Goal: Information Seeking & Learning: Learn about a topic

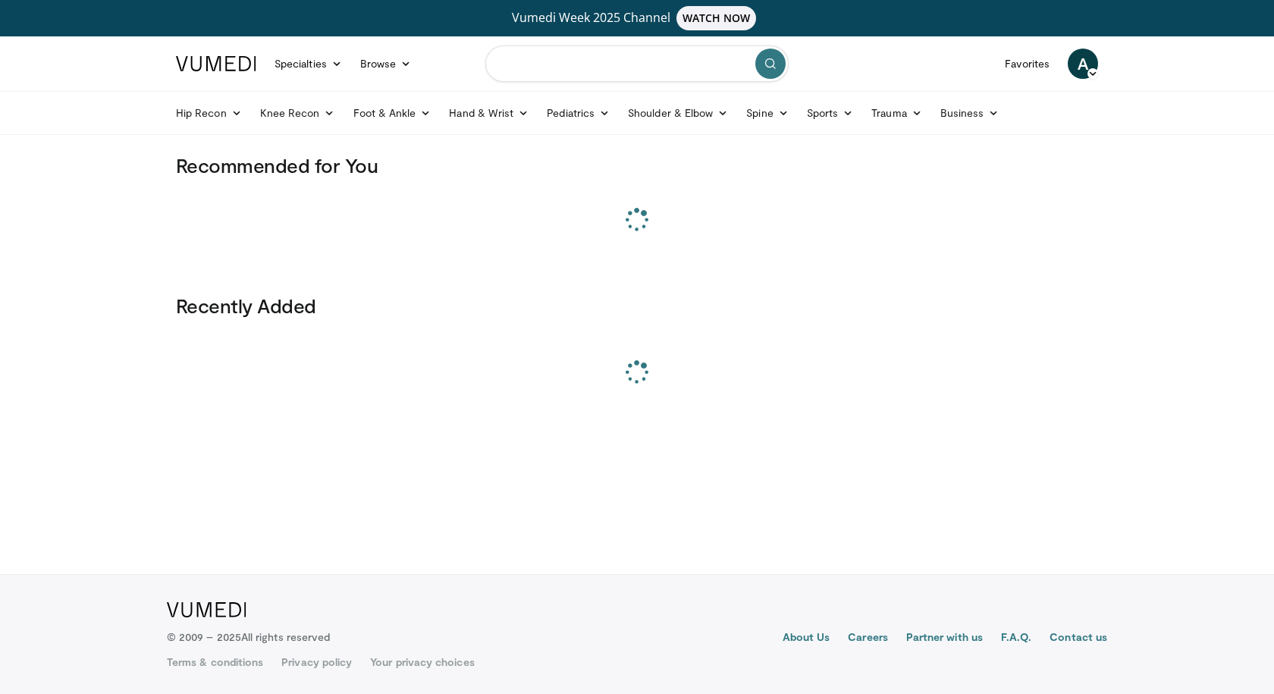
click at [552, 71] on input "Search topics, interventions" at bounding box center [636, 64] width 303 height 36
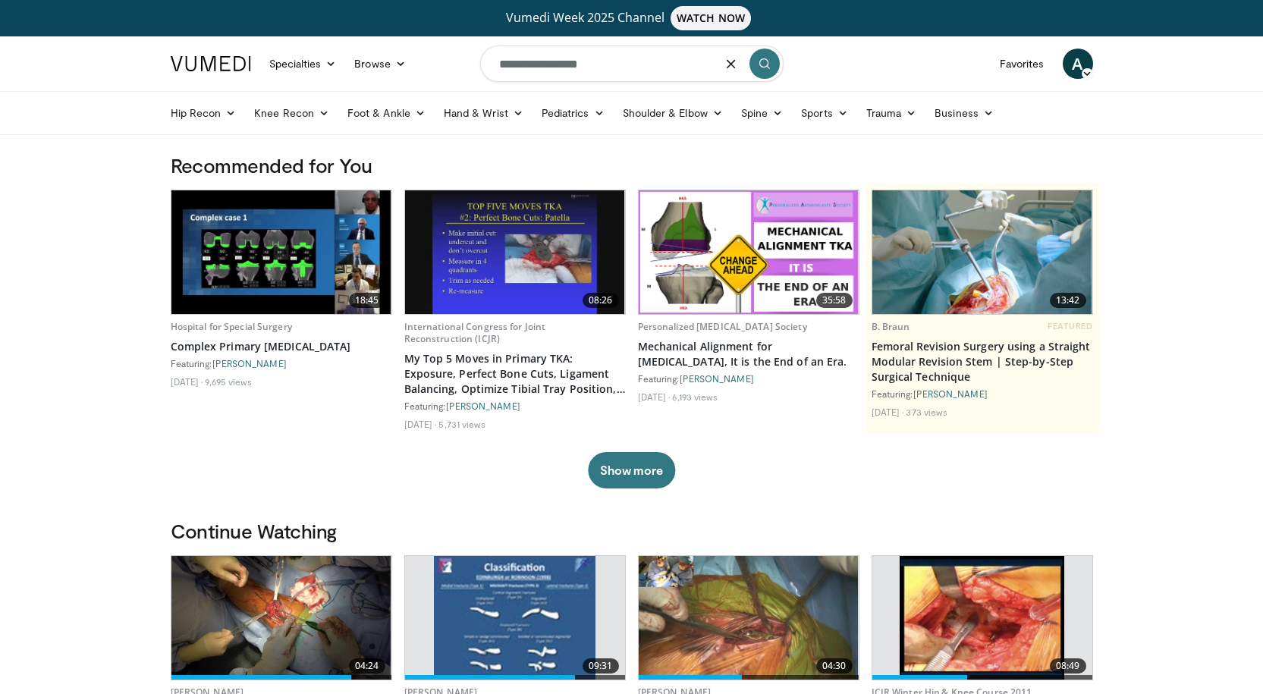
type input "**********"
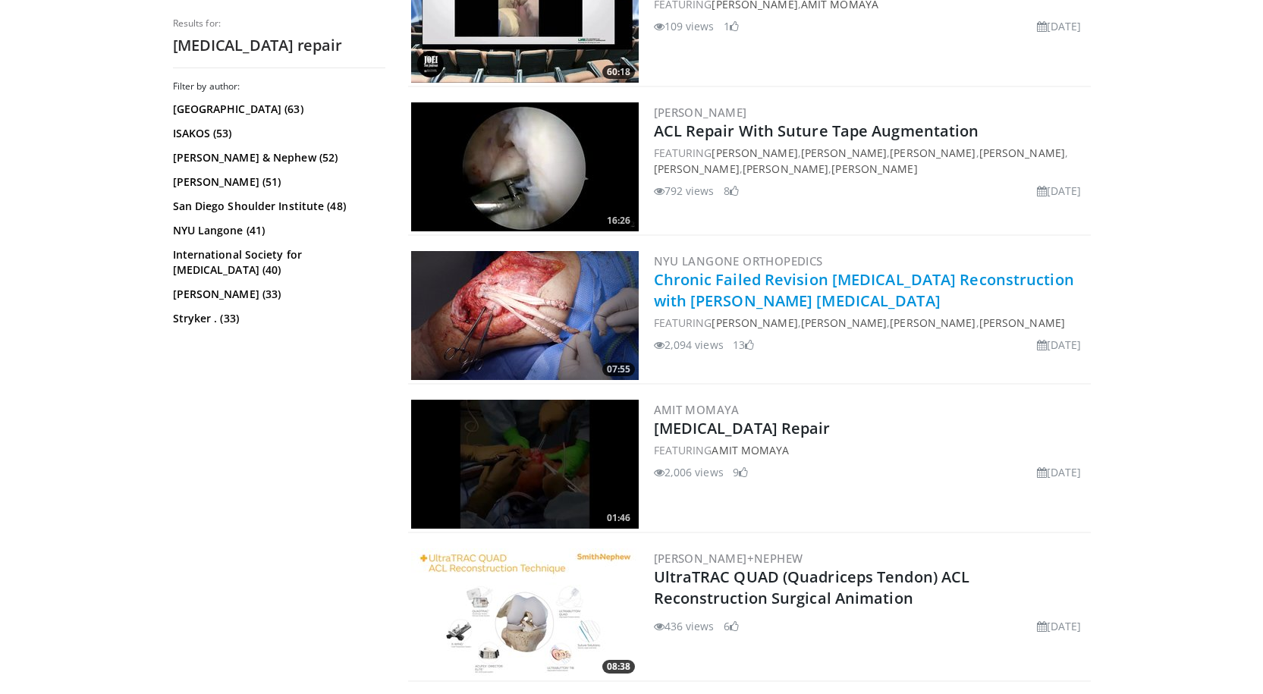
scroll to position [607, 0]
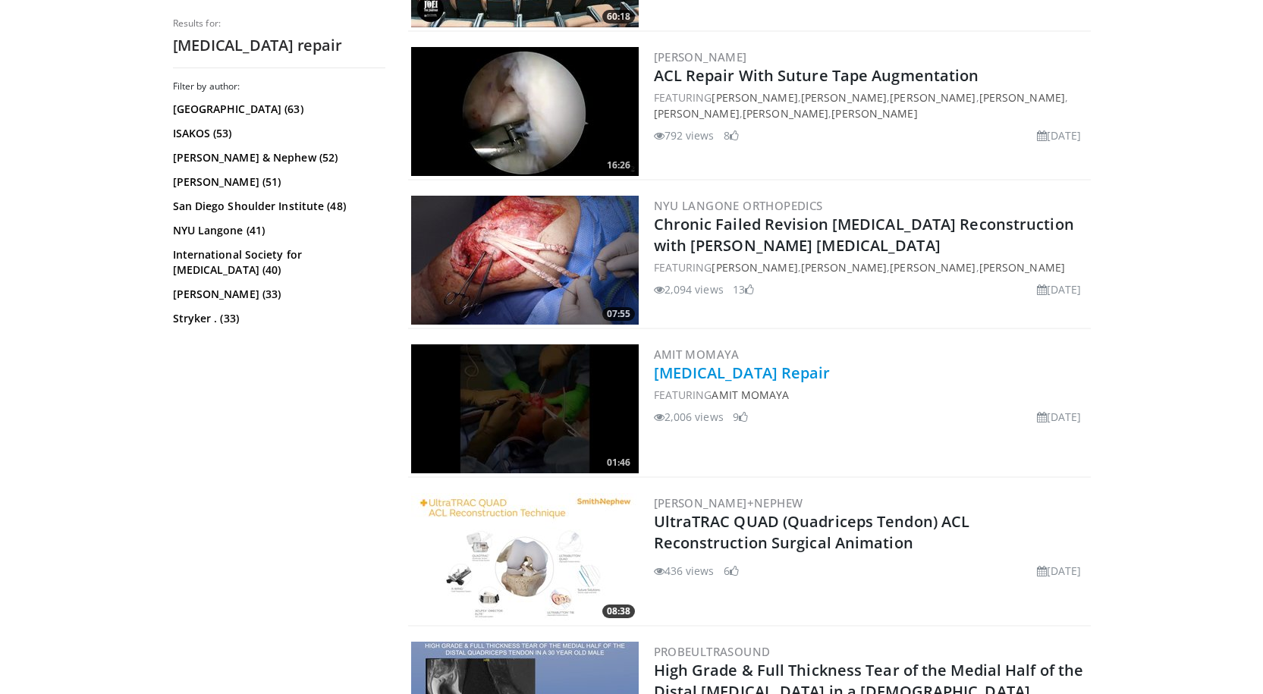
click at [795, 374] on link "Quadriceps Tendon Repair" at bounding box center [742, 373] width 177 height 20
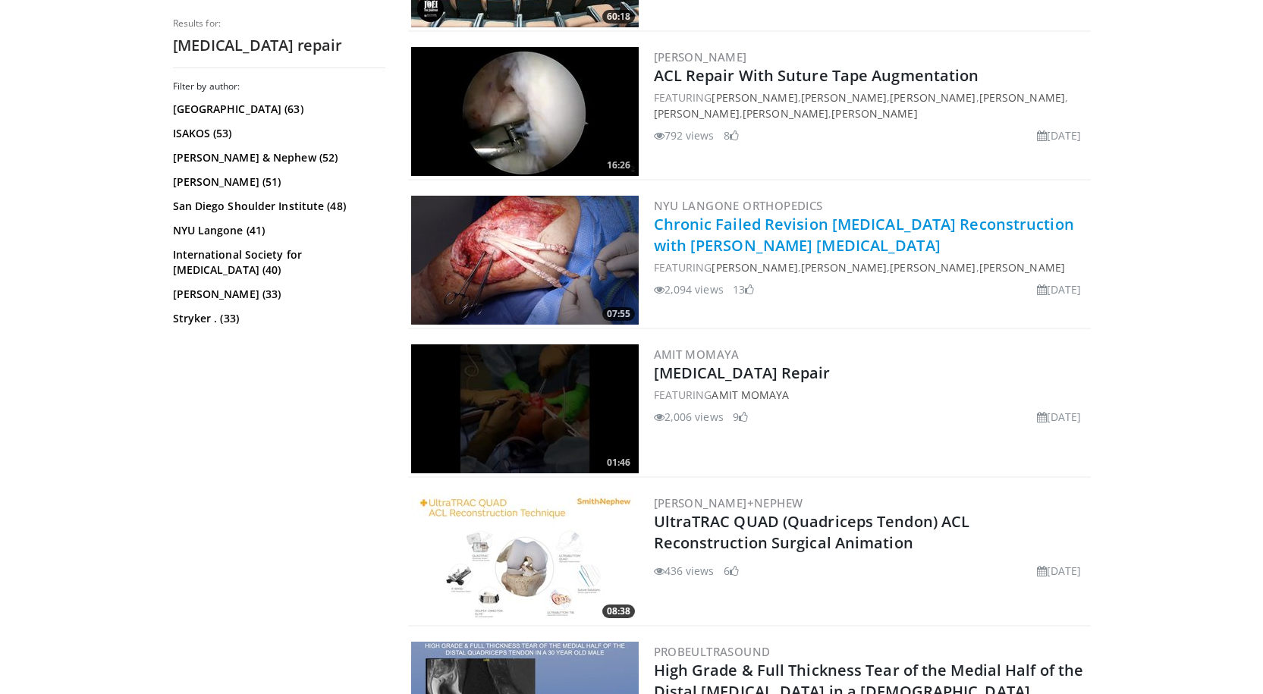
click at [805, 232] on link "Chronic Failed Revision [MEDICAL_DATA] Reconstruction with [PERSON_NAME] [MEDIC…" at bounding box center [864, 235] width 420 height 42
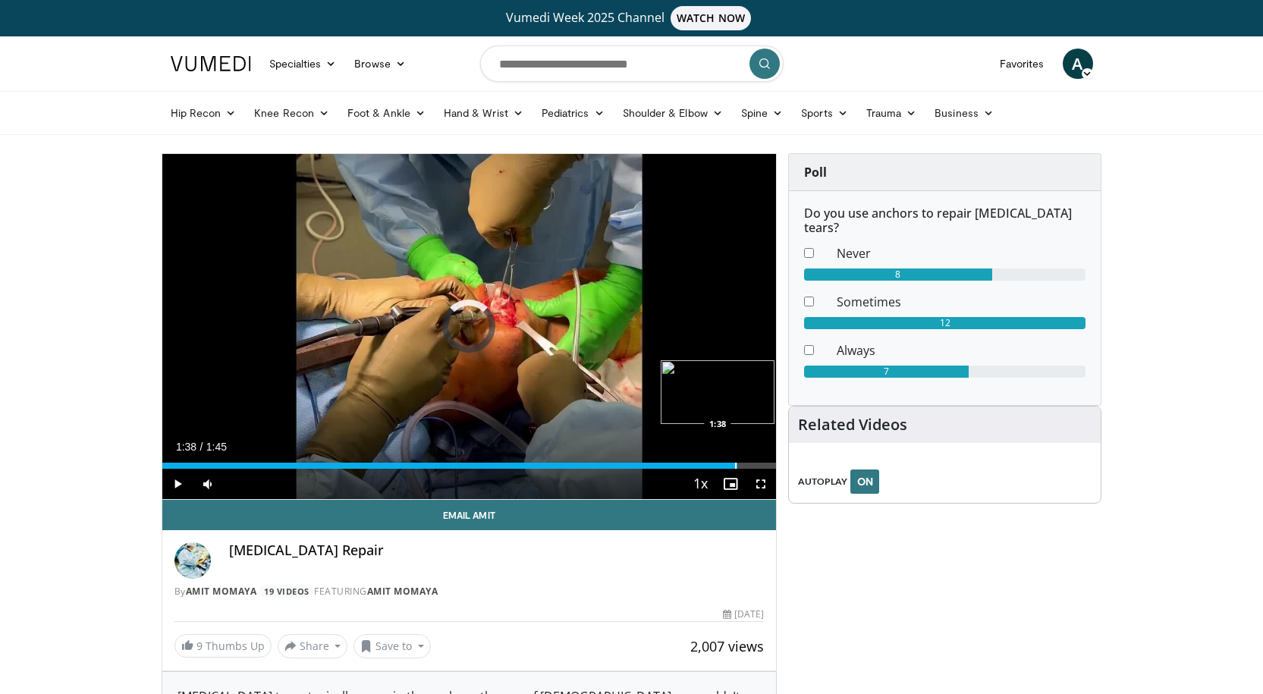
click at [737, 461] on div "Loaded : 0.00% 1:38 1:38" at bounding box center [469, 461] width 614 height 14
drag, startPoint x: 737, startPoint y: 460, endPoint x: 685, endPoint y: 466, distance: 52.7
click at [685, 466] on div "Loaded : 100.00% 1:29 1:29" at bounding box center [469, 461] width 614 height 14
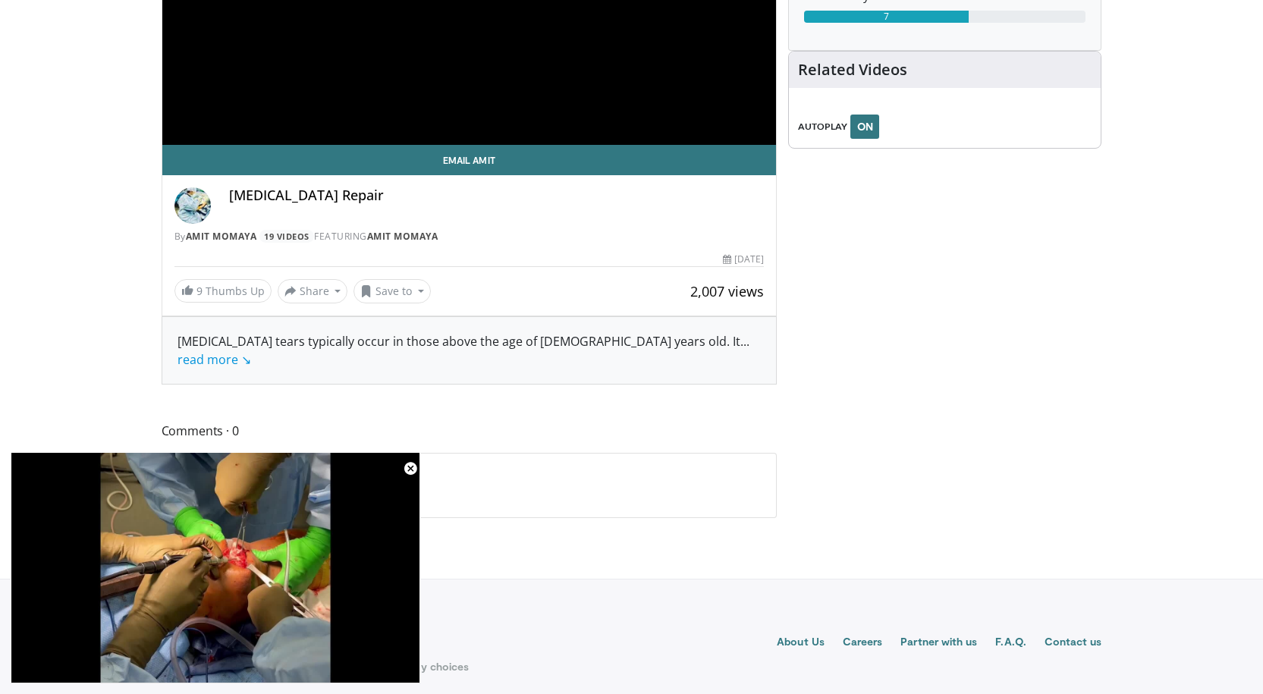
scroll to position [359, 0]
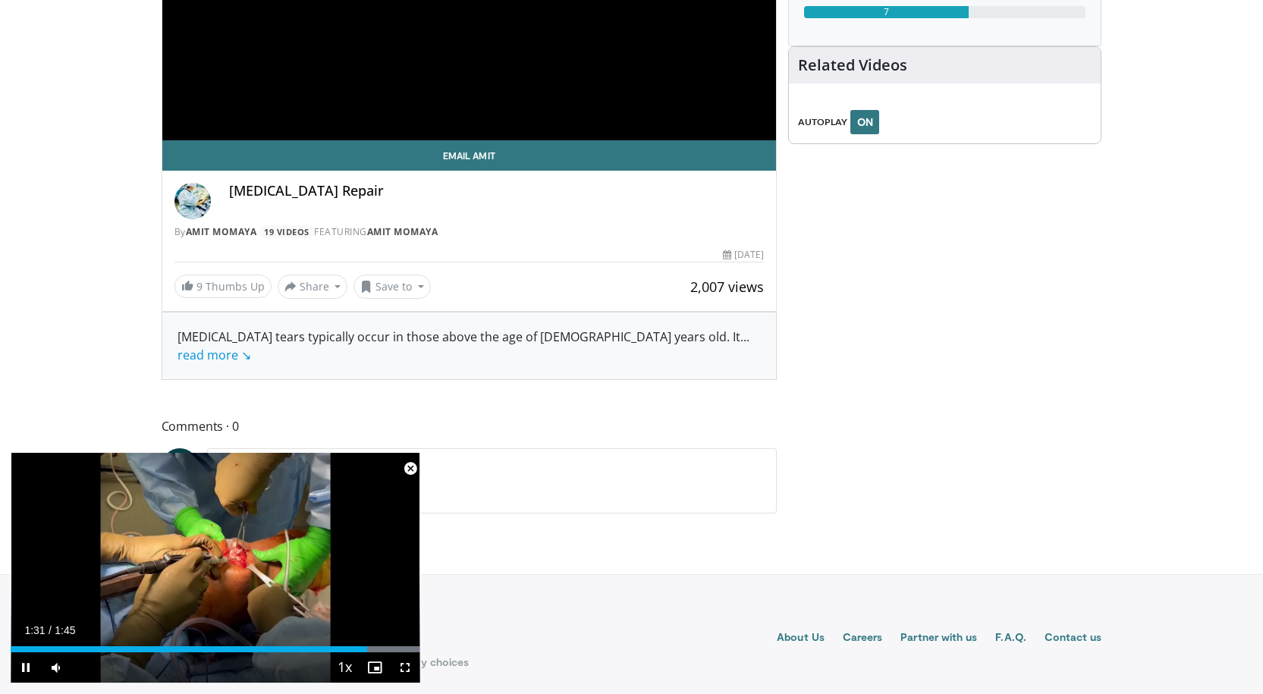
click at [405, 466] on span "Video Player" at bounding box center [410, 469] width 30 height 30
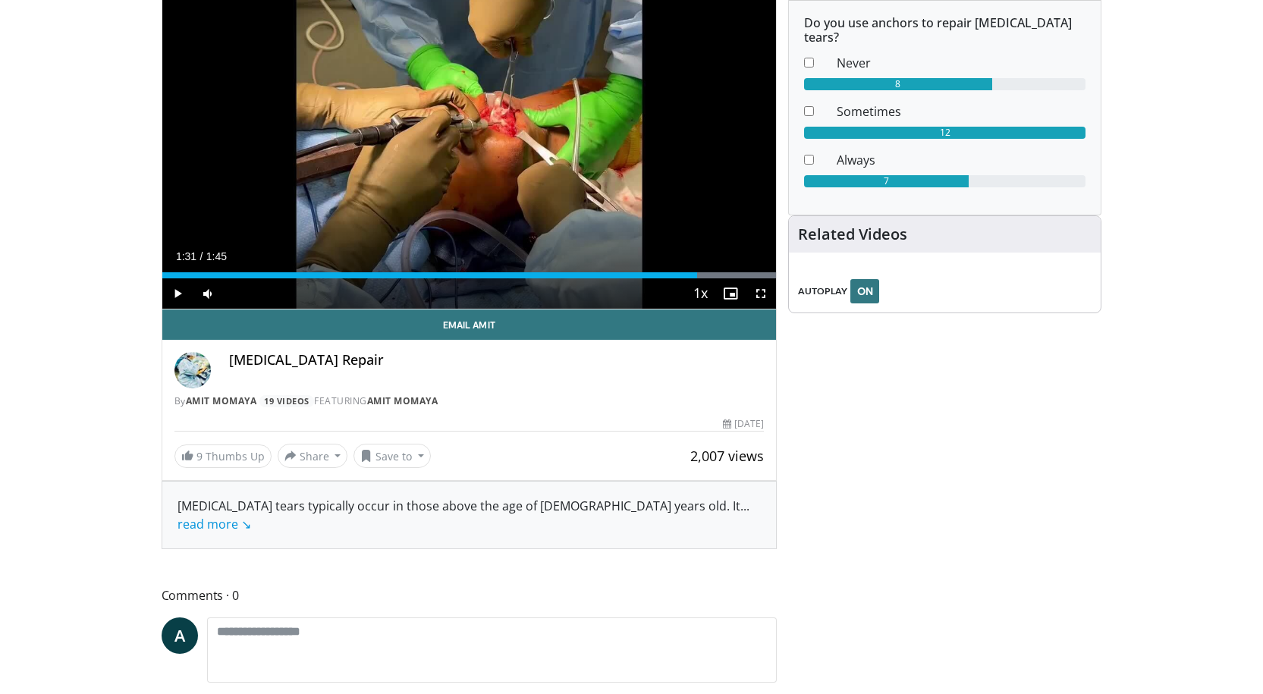
scroll to position [0, 0]
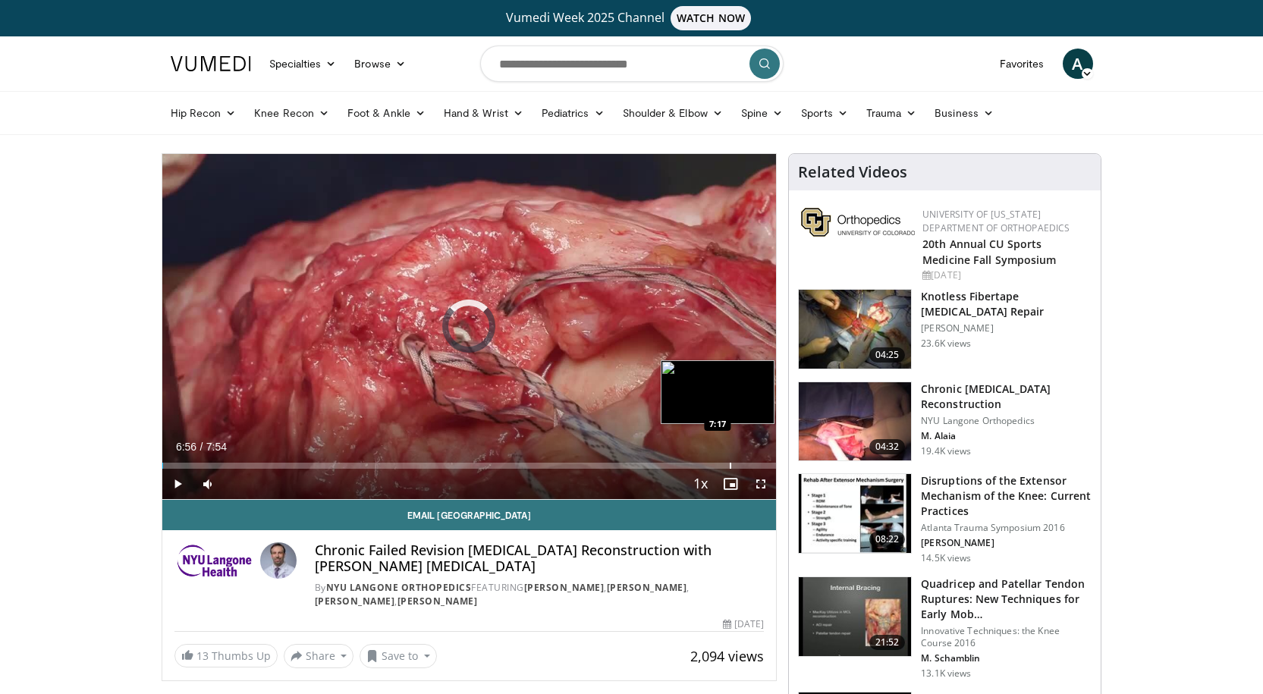
drag, startPoint x: 701, startPoint y: 459, endPoint x: 729, endPoint y: 464, distance: 28.6
click at [729, 464] on div "Loaded : 0.00% 7:17 7:17" at bounding box center [469, 461] width 614 height 14
click at [743, 466] on div "Loaded : 100.00% 7:28 7:28" at bounding box center [469, 466] width 614 height 6
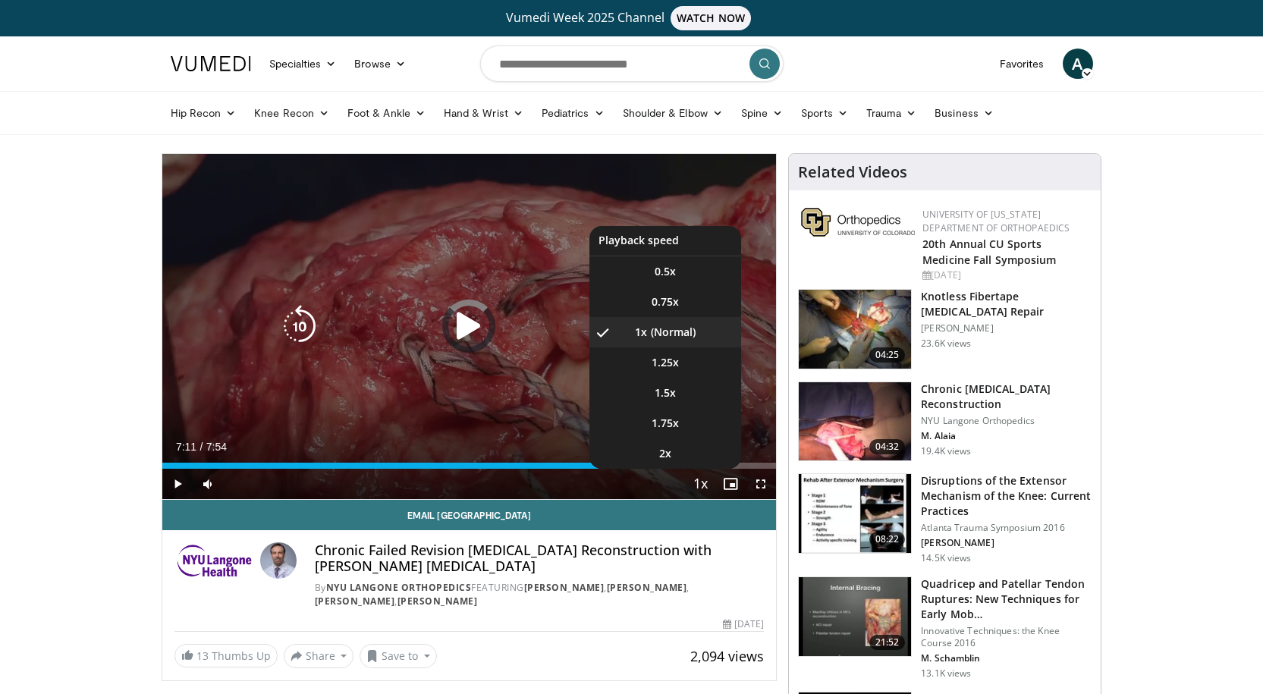
drag, startPoint x: 739, startPoint y: 466, endPoint x: 704, endPoint y: 470, distance: 35.1
click at [704, 470] on div "Current Time 7:11 / Duration 7:54 Play Skip Backward Skip Forward Mute Loaded :…" at bounding box center [469, 484] width 614 height 30
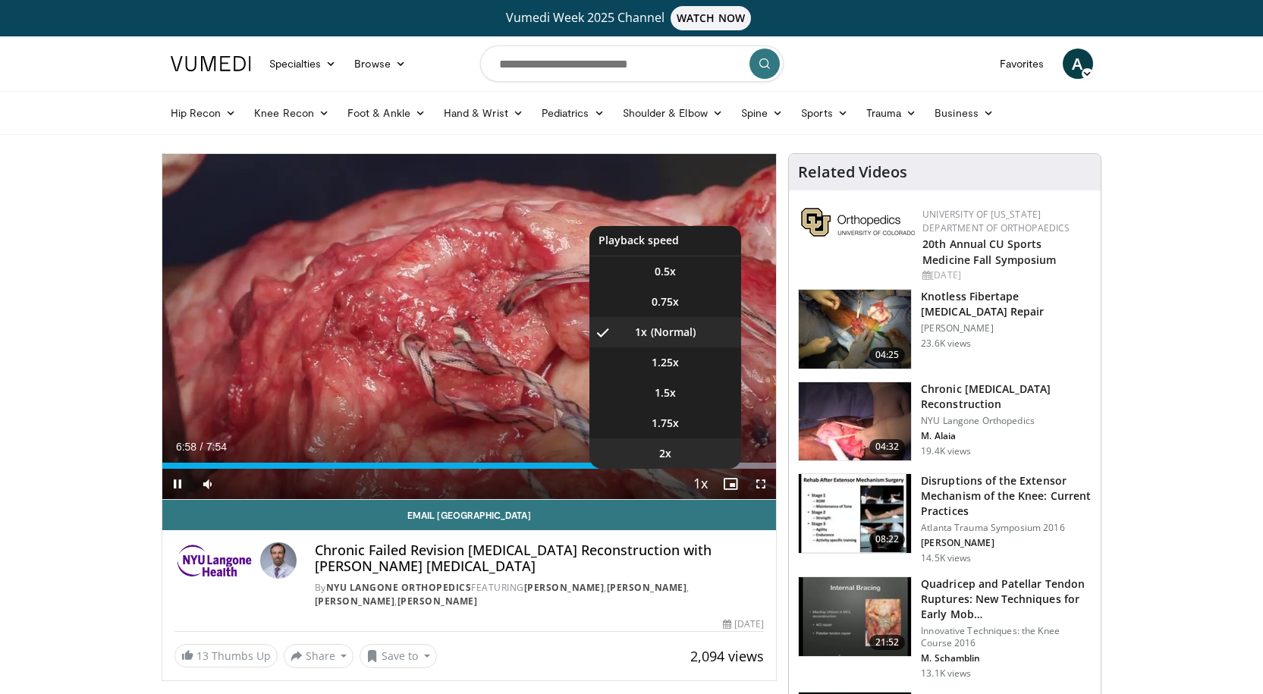
click at [672, 463] on li "2x" at bounding box center [665, 453] width 152 height 30
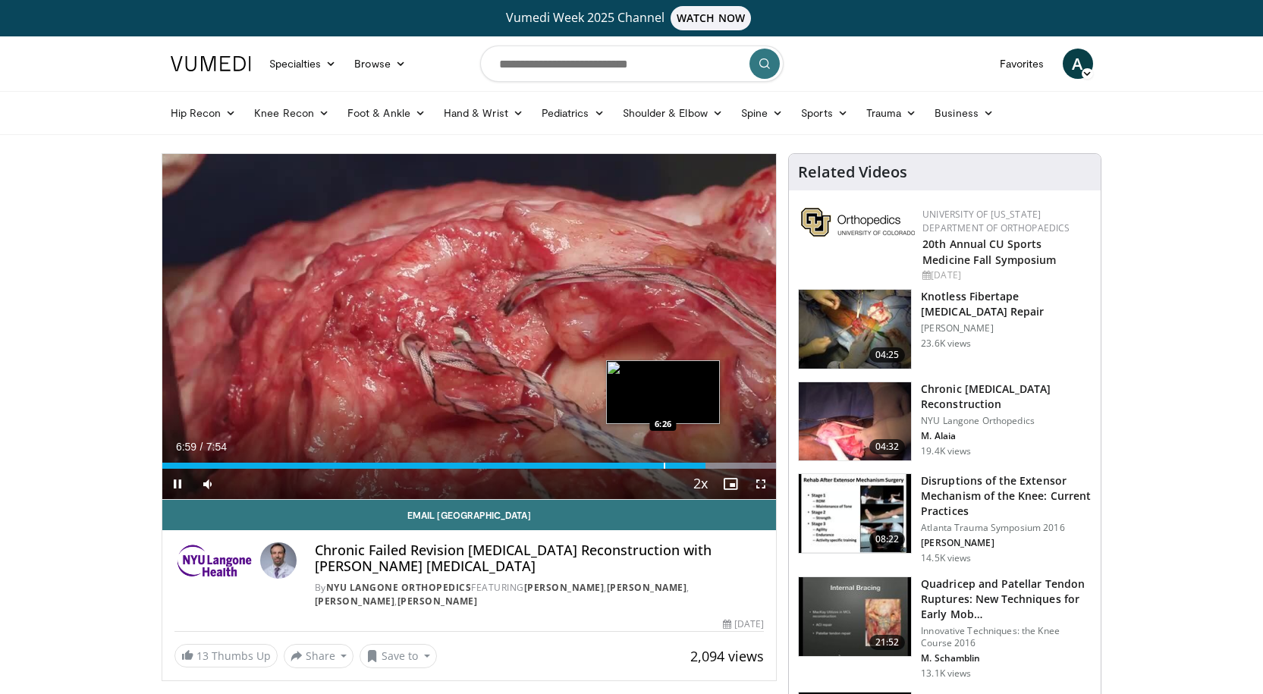
click at [664, 465] on div "Progress Bar" at bounding box center [665, 466] width 2 height 6
click at [651, 465] on div "10 seconds Tap to unmute" at bounding box center [469, 326] width 614 height 345
click at [645, 465] on div "Progress Bar" at bounding box center [646, 466] width 2 height 6
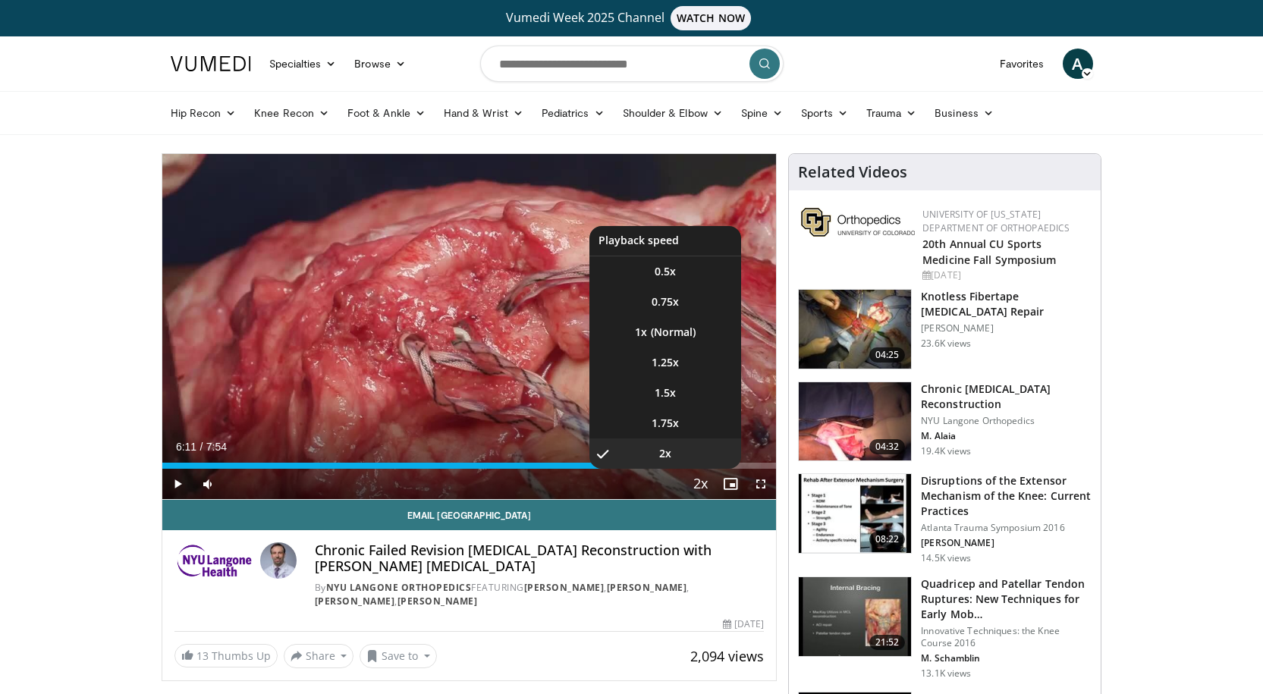
click at [705, 489] on span "Video Player" at bounding box center [699, 484] width 21 height 30
click at [660, 362] on span "1.25x" at bounding box center [664, 362] width 27 height 15
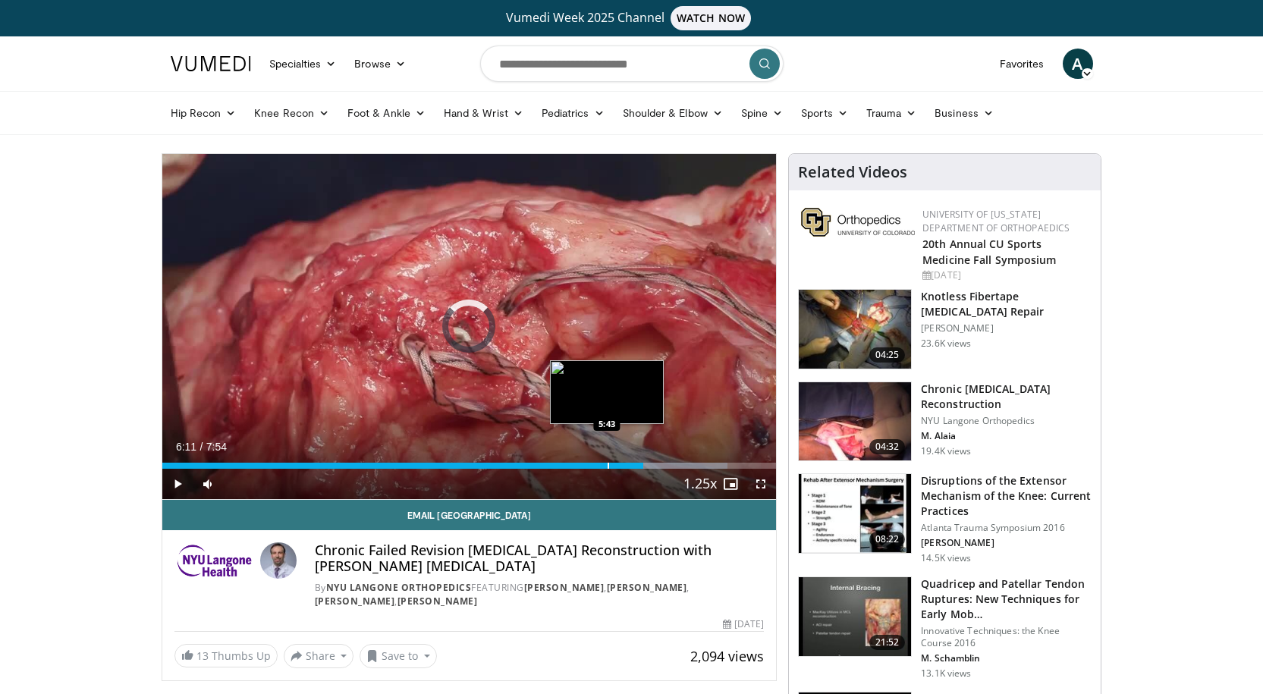
click at [607, 464] on div "Progress Bar" at bounding box center [608, 466] width 2 height 6
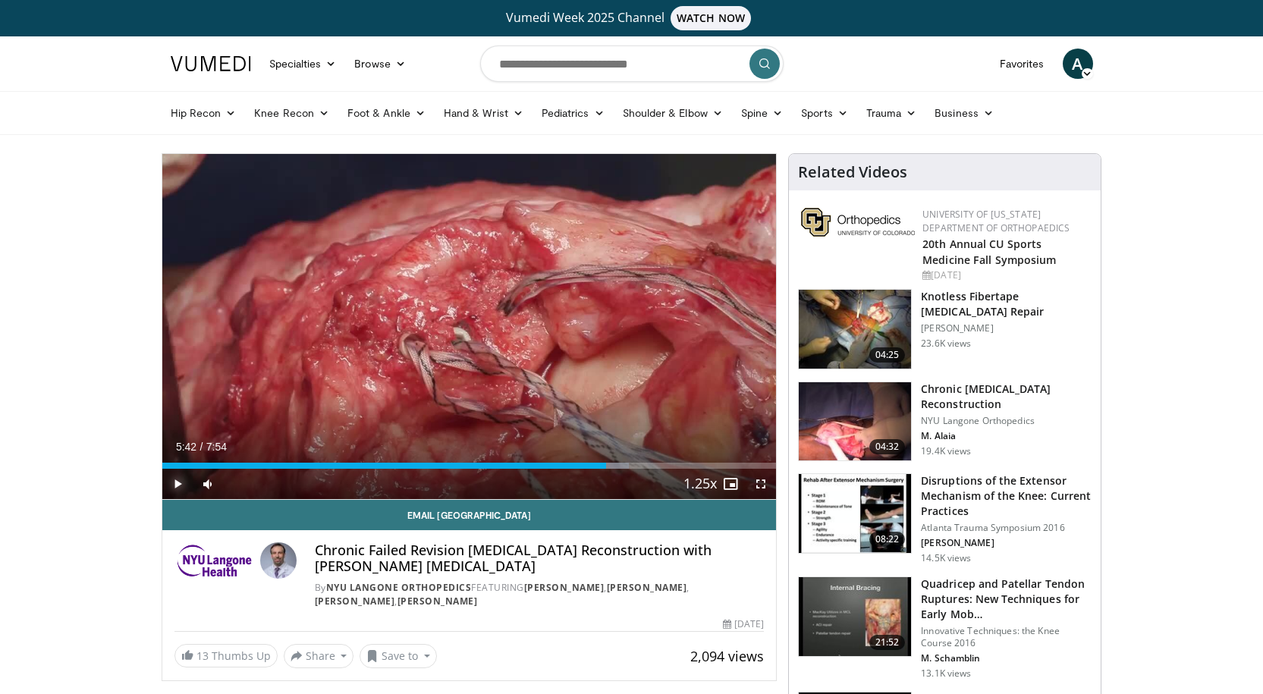
click at [179, 482] on span "Video Player" at bounding box center [177, 484] width 30 height 30
click at [658, 465] on div "Progress Bar" at bounding box center [659, 466] width 2 height 6
click at [665, 464] on div "Progress Bar" at bounding box center [666, 466] width 2 height 6
click at [670, 464] on div "Progress Bar" at bounding box center [670, 466] width 2 height 6
click at [677, 464] on div "Progress Bar" at bounding box center [678, 466] width 2 height 6
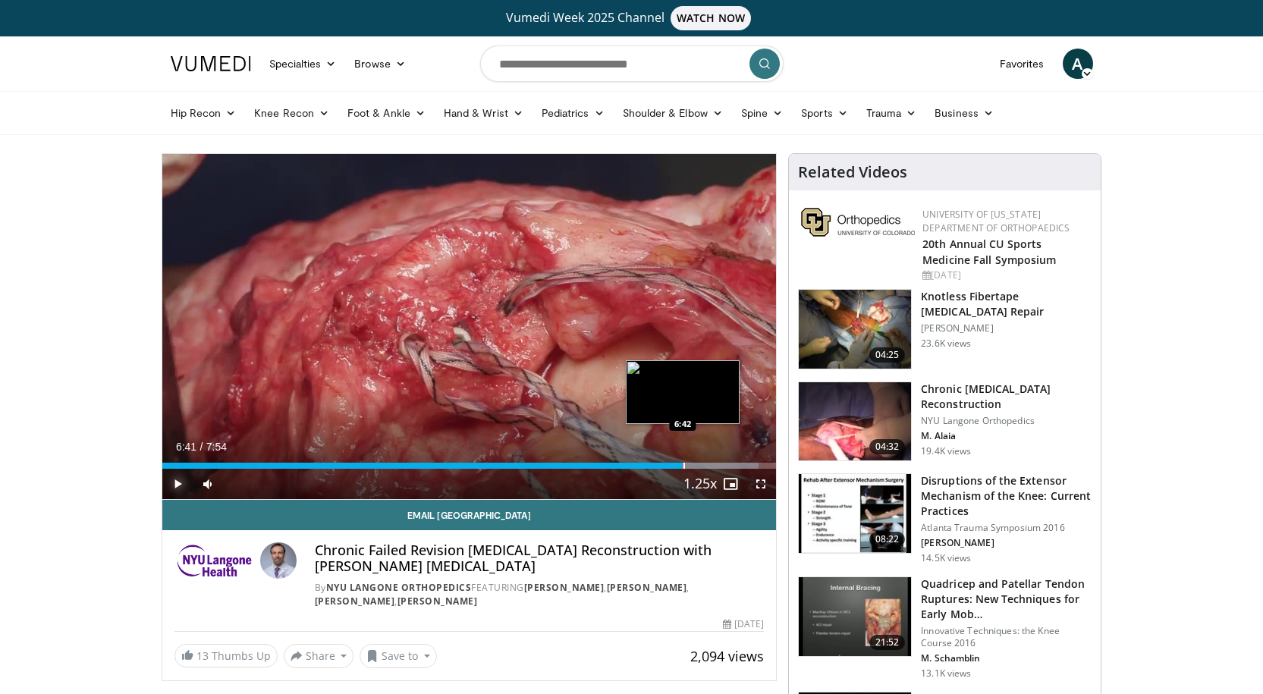
click at [683, 464] on div "Progress Bar" at bounding box center [684, 466] width 2 height 6
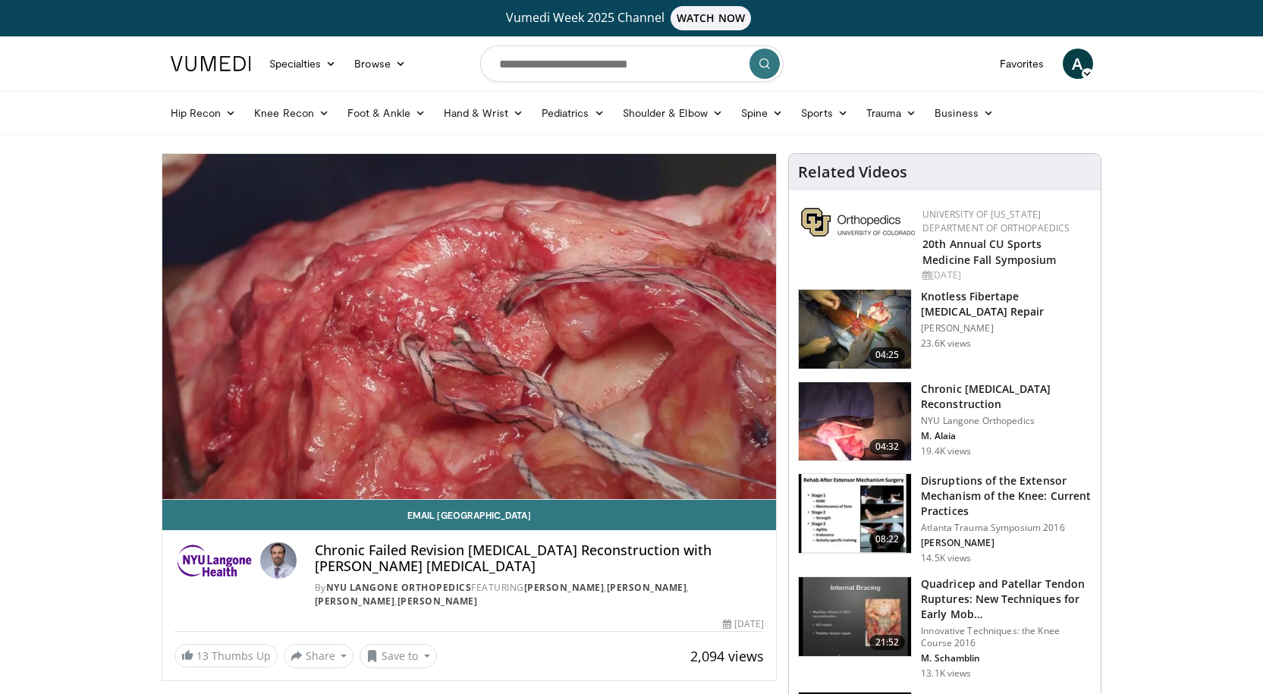
click at [685, 465] on div "Progress Bar" at bounding box center [684, 466] width 2 height 6
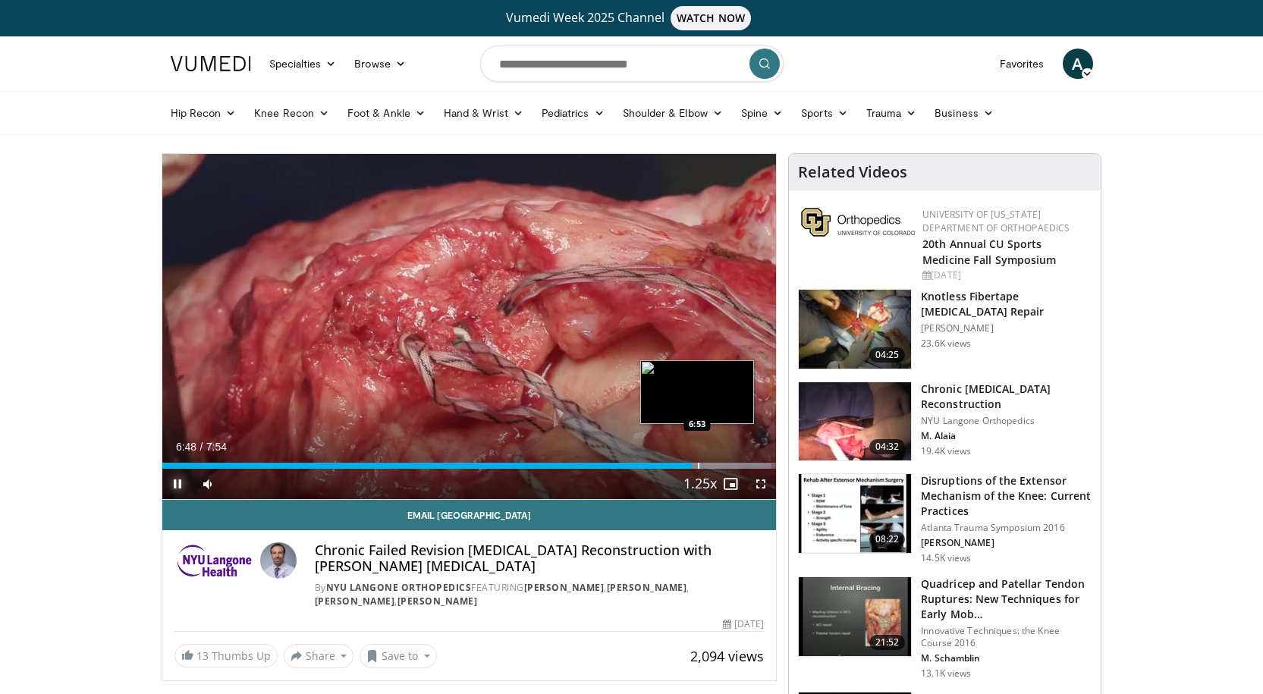
click at [698, 465] on div "Progress Bar" at bounding box center [699, 466] width 2 height 6
click at [708, 466] on div "Progress Bar" at bounding box center [709, 466] width 2 height 6
click at [718, 465] on div "Progress Bar" at bounding box center [719, 466] width 2 height 6
click at [728, 464] on div "Progress Bar" at bounding box center [729, 466] width 2 height 6
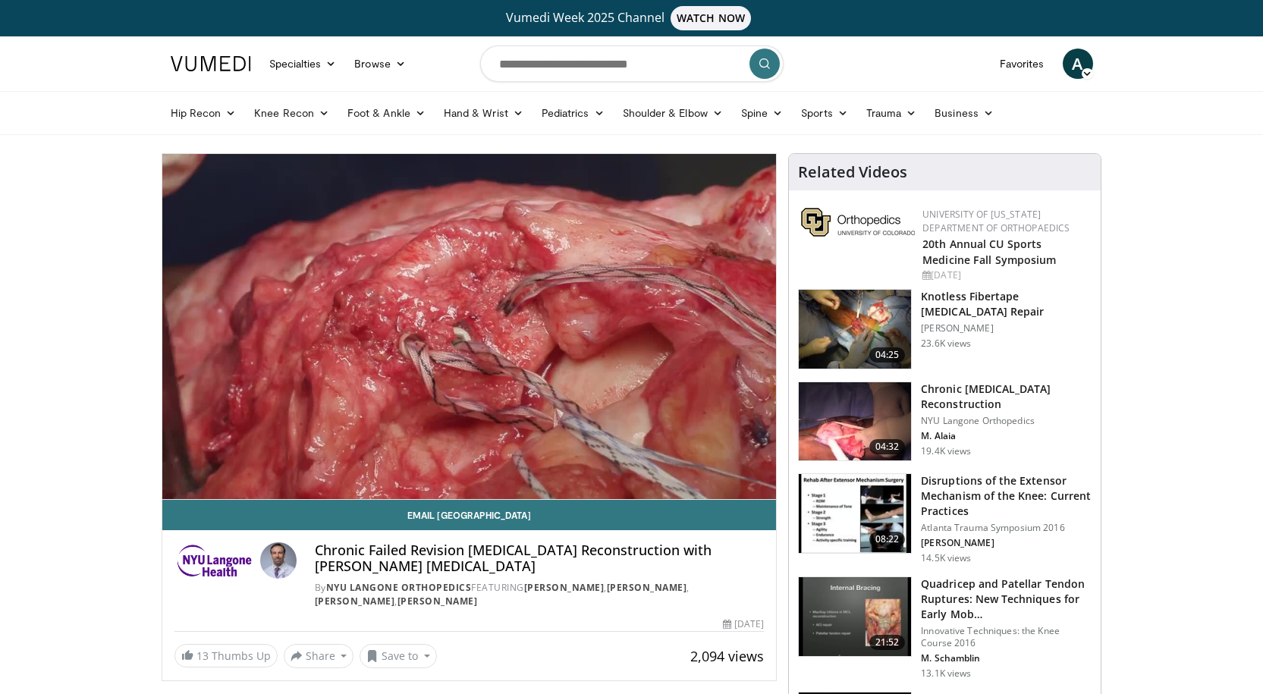
click at [737, 461] on div "Loaded : 100.00% 7:16 7:16" at bounding box center [469, 461] width 614 height 14
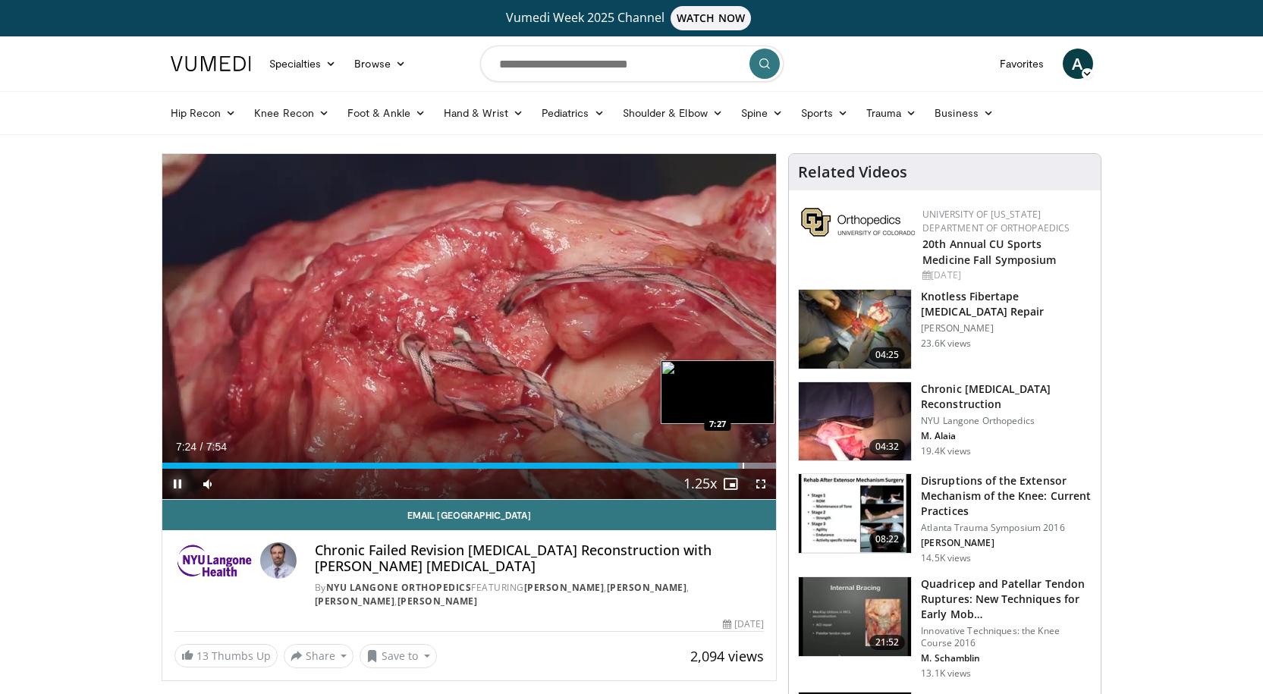
click at [744, 463] on div "Progress Bar" at bounding box center [743, 466] width 2 height 6
click at [754, 463] on div "Progress Bar" at bounding box center [754, 466] width 2 height 6
drag, startPoint x: 716, startPoint y: 467, endPoint x: 672, endPoint y: 465, distance: 44.0
click at [672, 465] on div "6:36" at bounding box center [418, 466] width 512 height 6
click at [669, 463] on div "10 seconds Tap to unmute" at bounding box center [469, 326] width 614 height 345
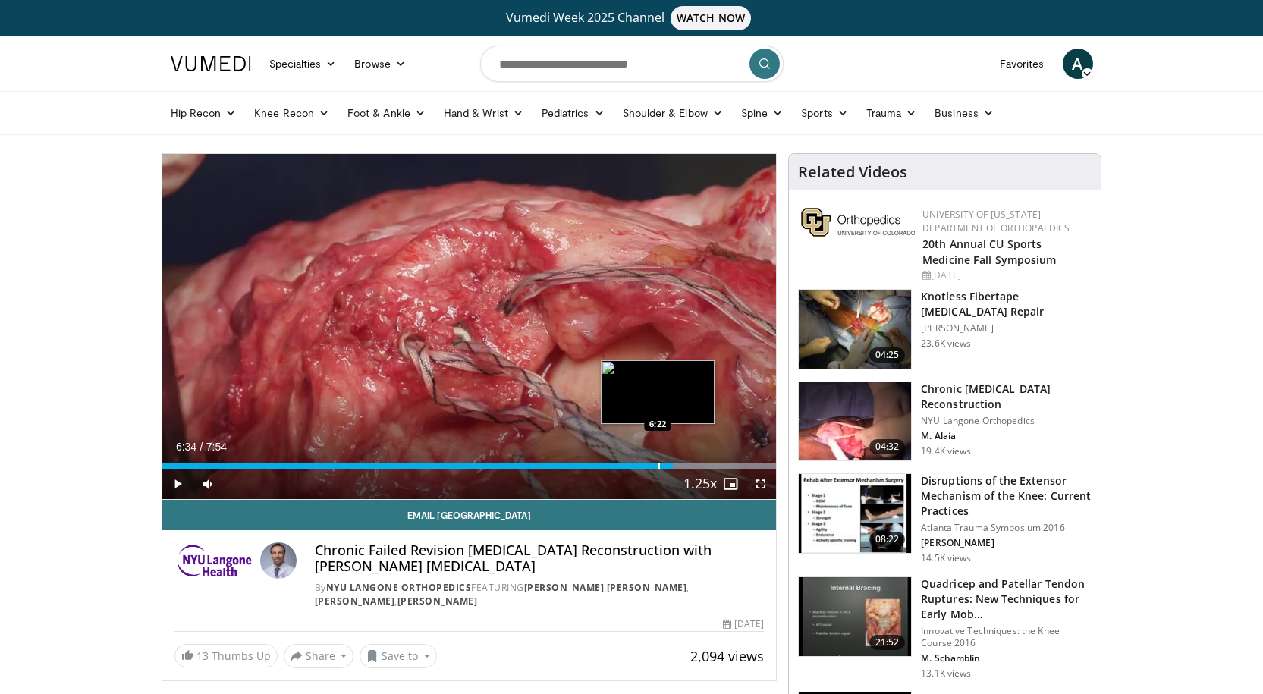
click at [656, 465] on div "6:34" at bounding box center [417, 466] width 511 height 6
click at [651, 464] on div "Progress Bar" at bounding box center [652, 466] width 2 height 6
click at [635, 464] on div "Loaded : 79.51% 6:13 6:06" at bounding box center [469, 466] width 614 height 6
click at [640, 466] on div "Progress Bar" at bounding box center [641, 466] width 2 height 6
click at [181, 482] on span "Video Player" at bounding box center [177, 484] width 30 height 30
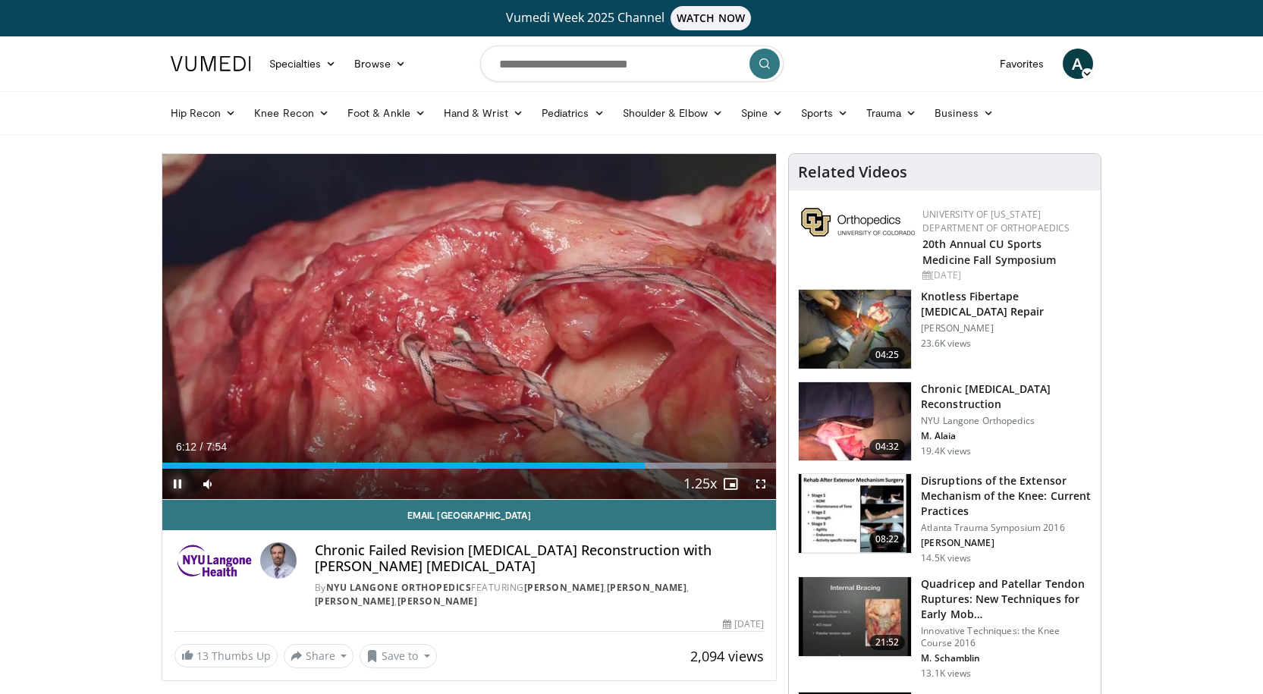
click at [181, 482] on span "Video Player" at bounding box center [177, 484] width 30 height 30
click at [957, 306] on h3 "Knotless Fibertape [MEDICAL_DATA] Repair" at bounding box center [1006, 304] width 171 height 30
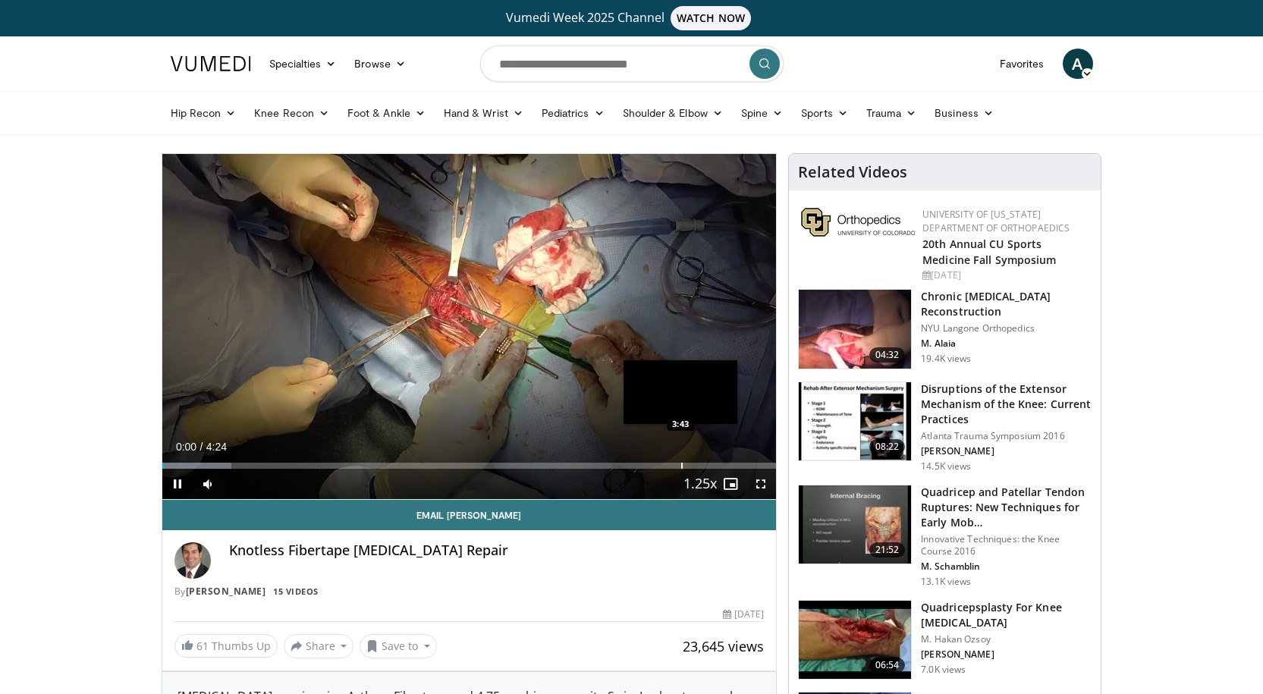
click at [681, 463] on div "Progress Bar" at bounding box center [682, 466] width 2 height 6
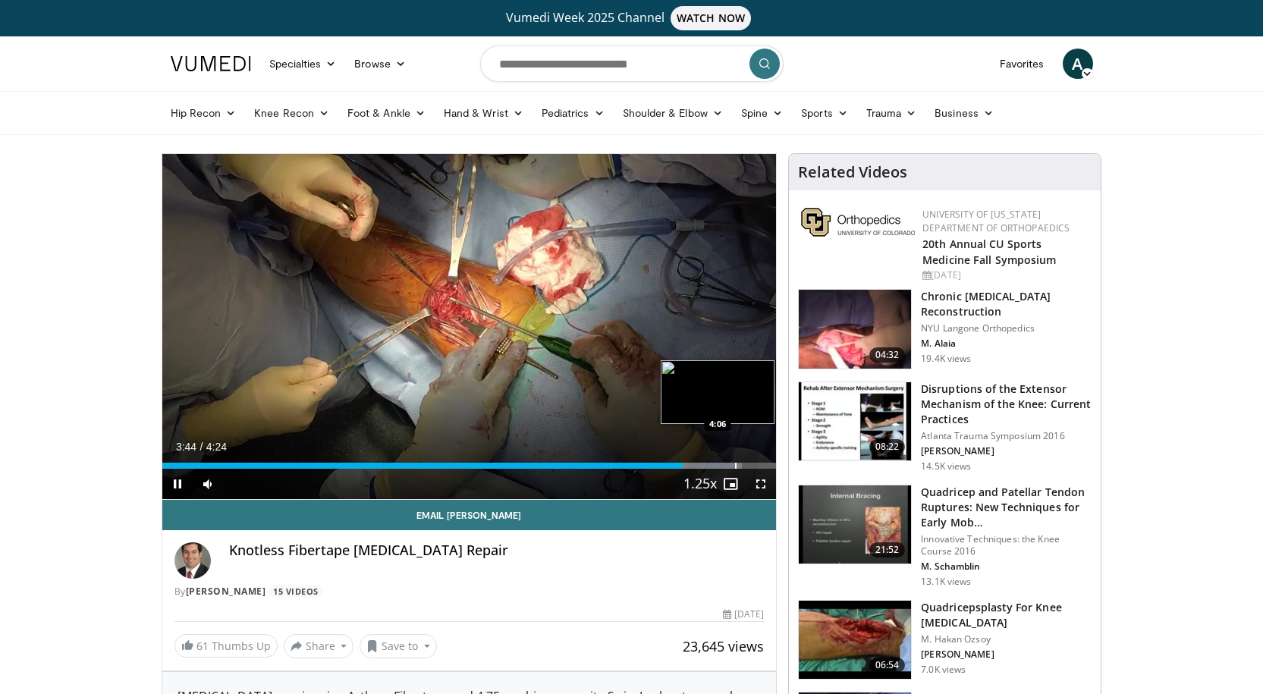
click at [734, 460] on div "Loaded : 94.47% 3:44 4:06" at bounding box center [469, 461] width 614 height 14
click at [754, 463] on div "Progress Bar" at bounding box center [755, 466] width 2 height 6
click at [990, 402] on h3 "Disruptions of the Extensor Mechanism of the Knee: Current Practices" at bounding box center [1006, 404] width 171 height 46
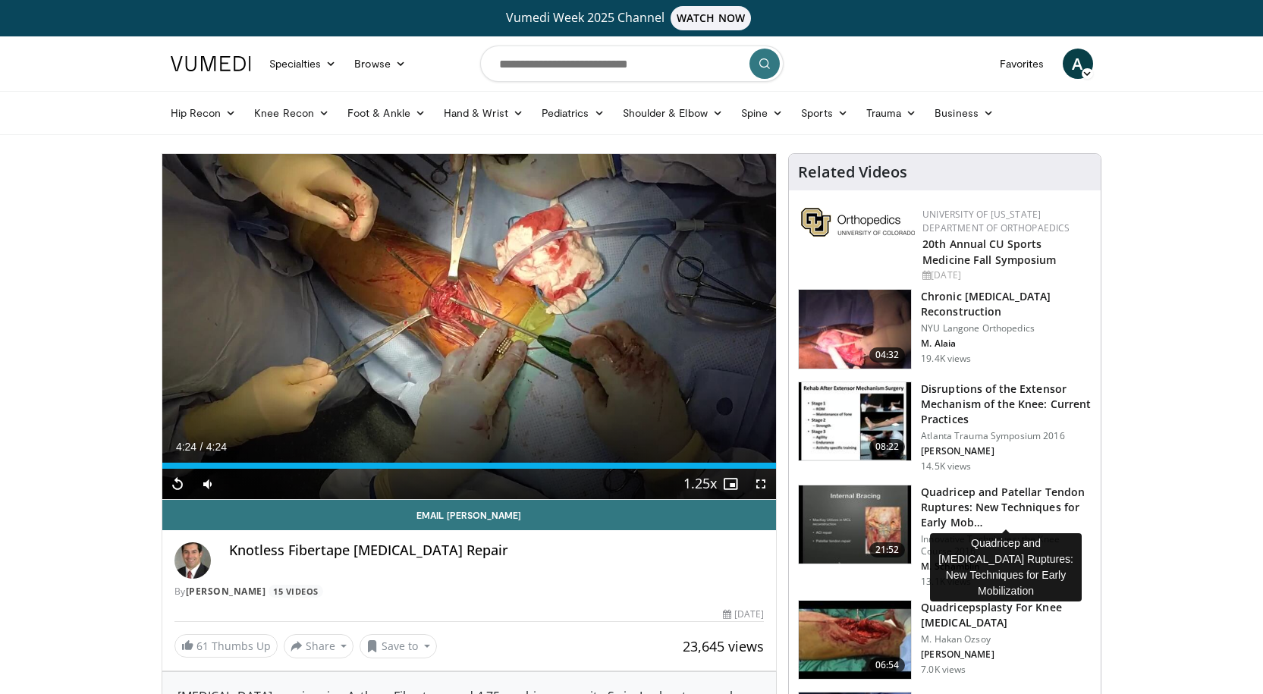
click at [1011, 487] on h3 "Quadricep and Patellar Tendon Ruptures: New Techniques for Early Mob…" at bounding box center [1006, 508] width 171 height 46
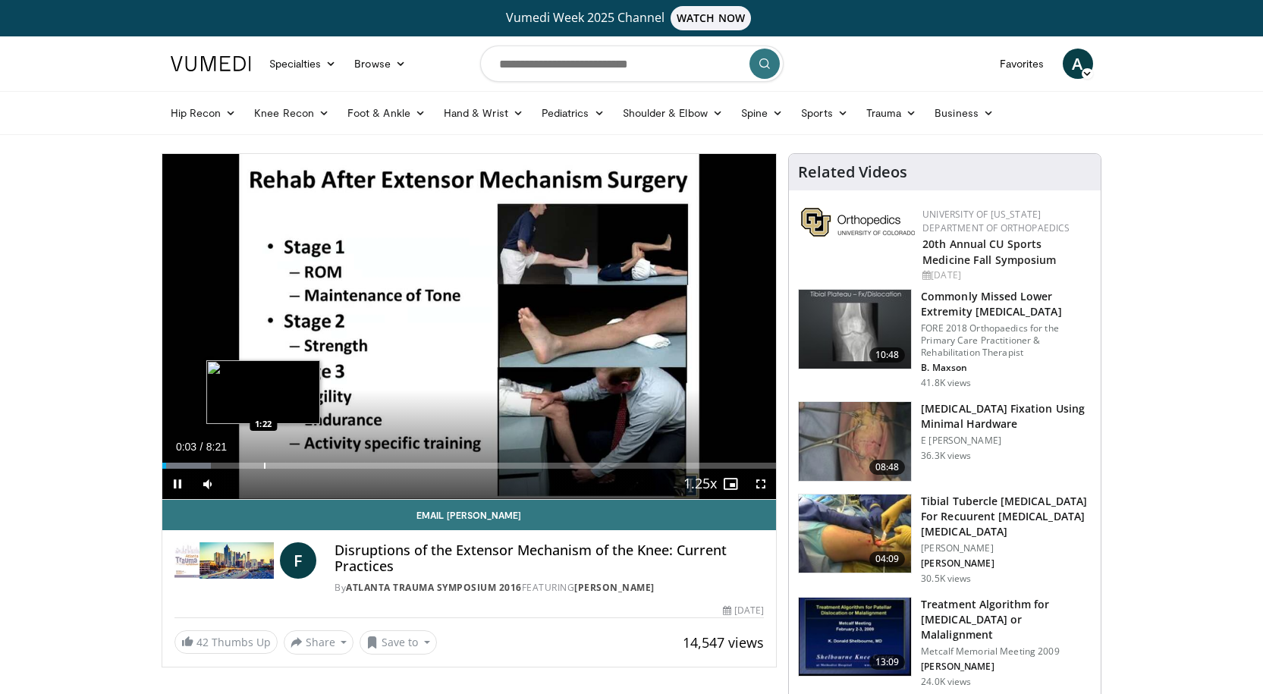
click at [263, 458] on div "Loaded : 7.96% 0:03 1:22" at bounding box center [469, 461] width 614 height 14
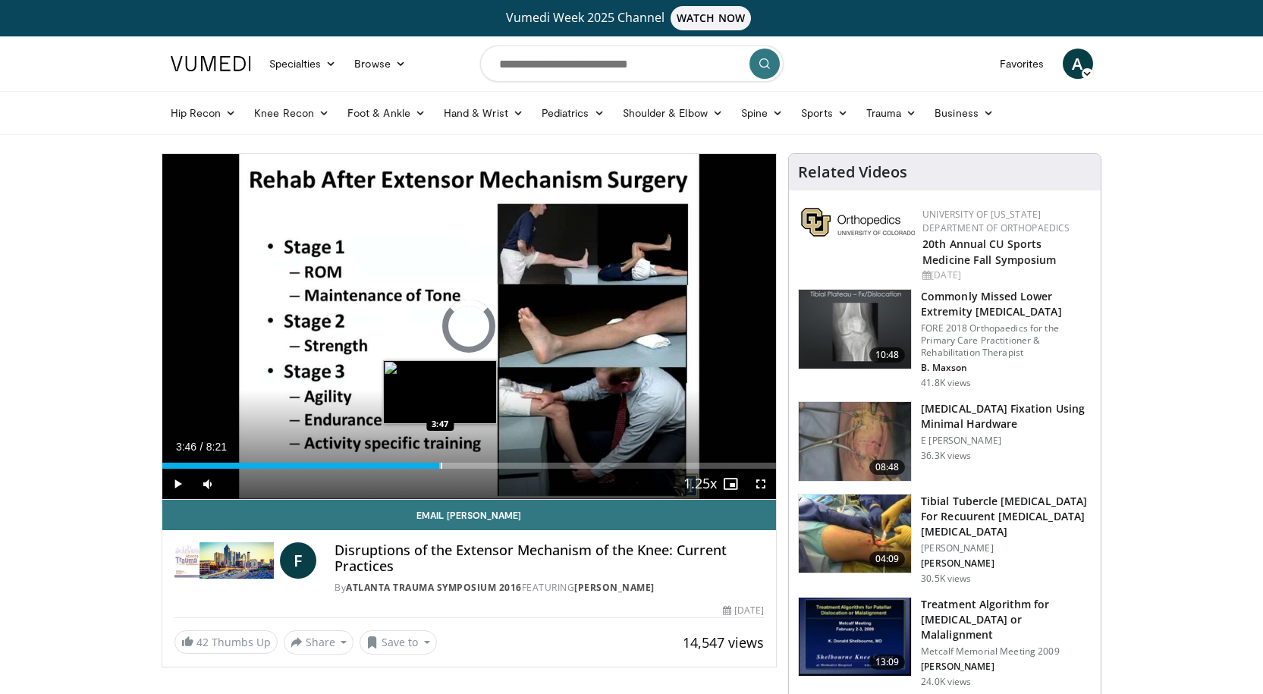
click at [441, 467] on div "Progress Bar" at bounding box center [442, 466] width 2 height 6
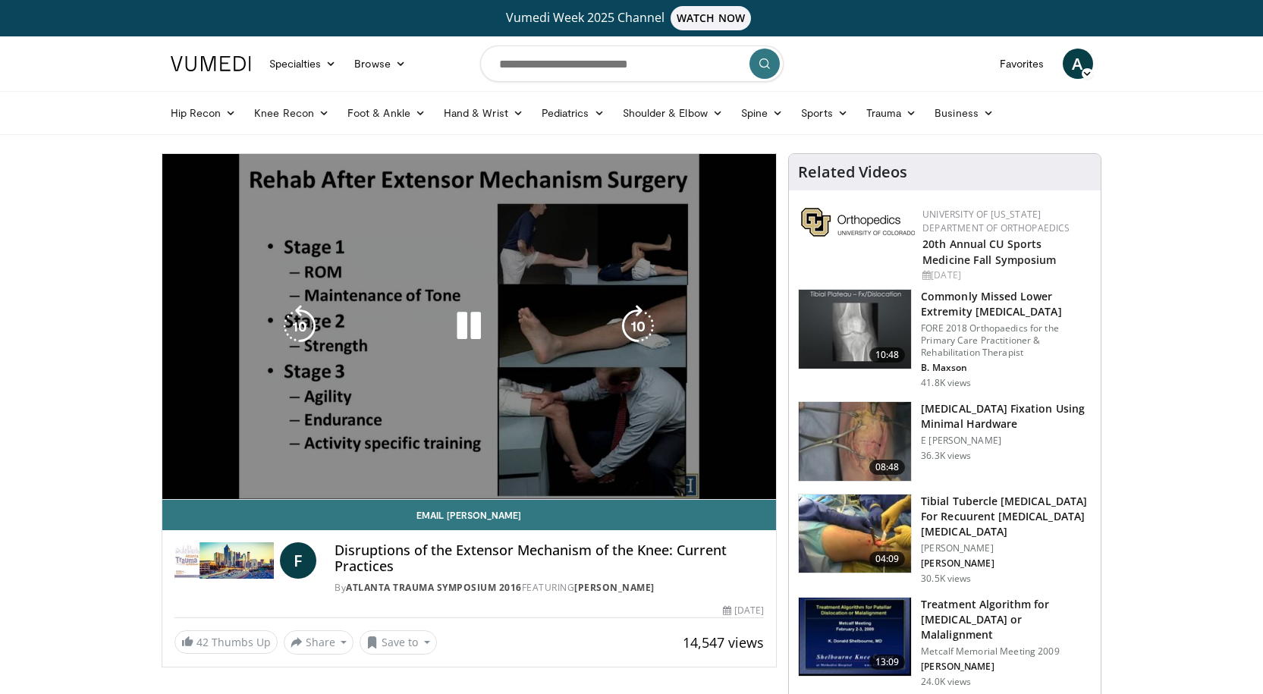
click at [593, 467] on video-js "**********" at bounding box center [469, 327] width 614 height 346
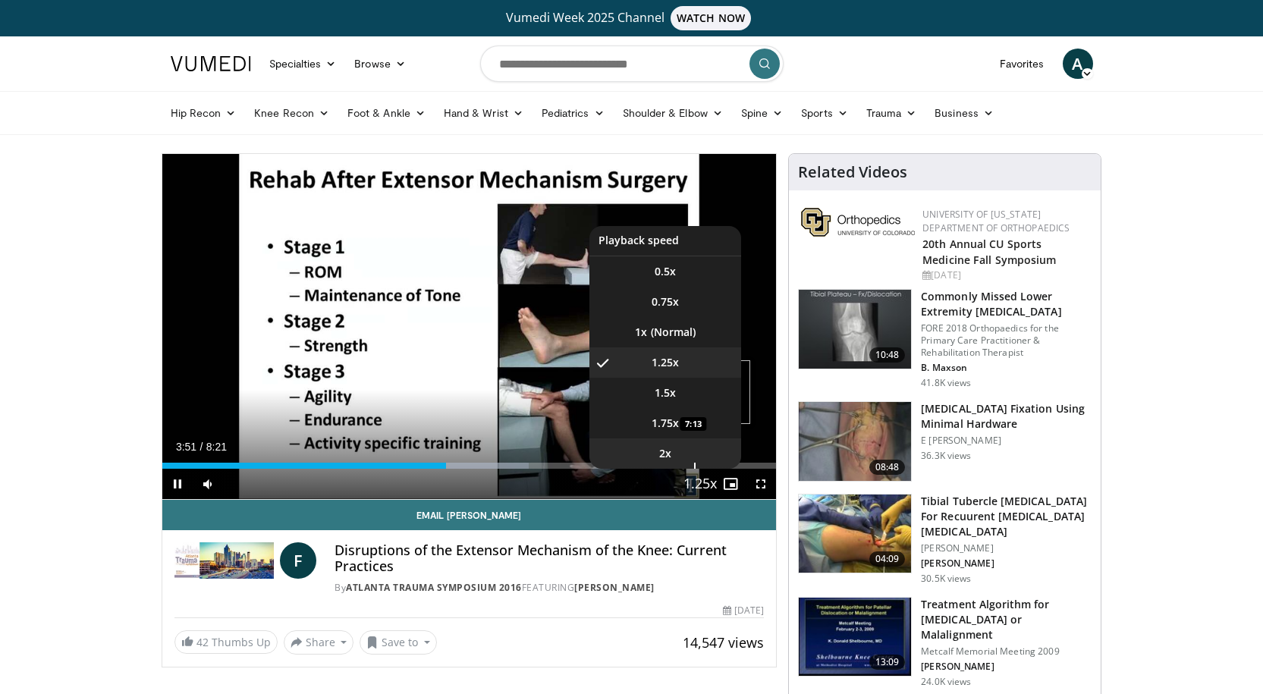
click at [680, 468] on li "2x" at bounding box center [665, 453] width 152 height 30
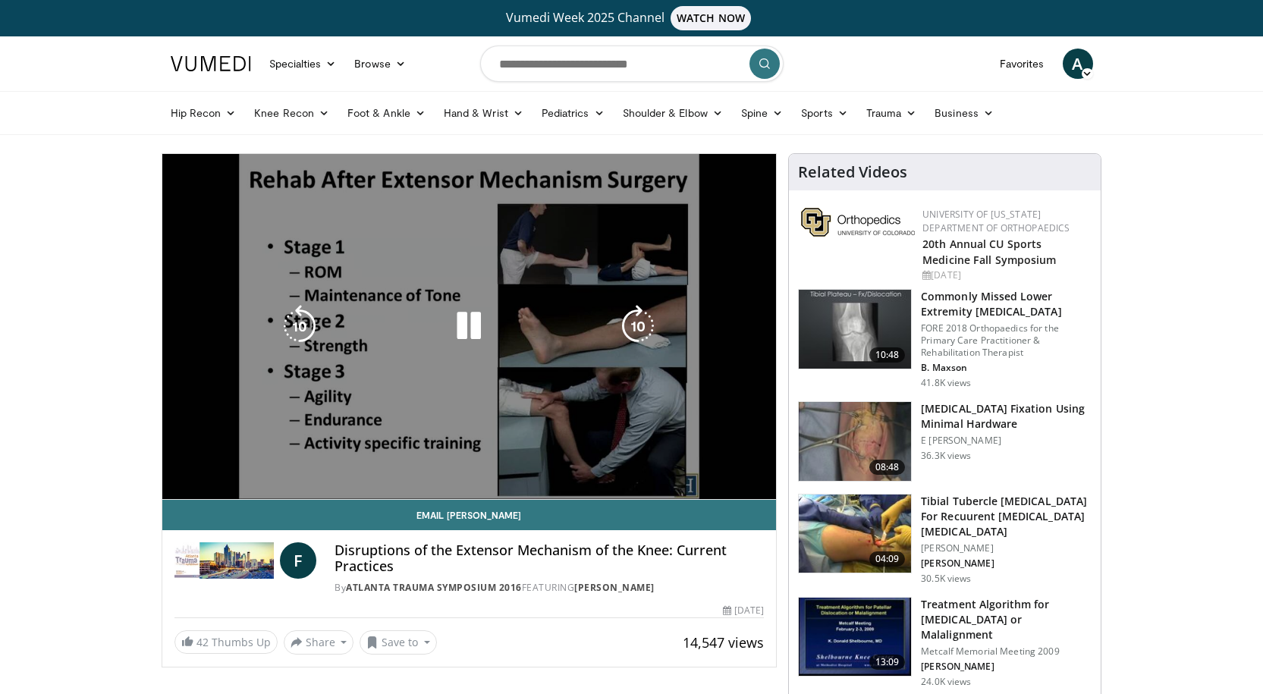
click at [676, 466] on video-js "**********" at bounding box center [469, 327] width 614 height 346
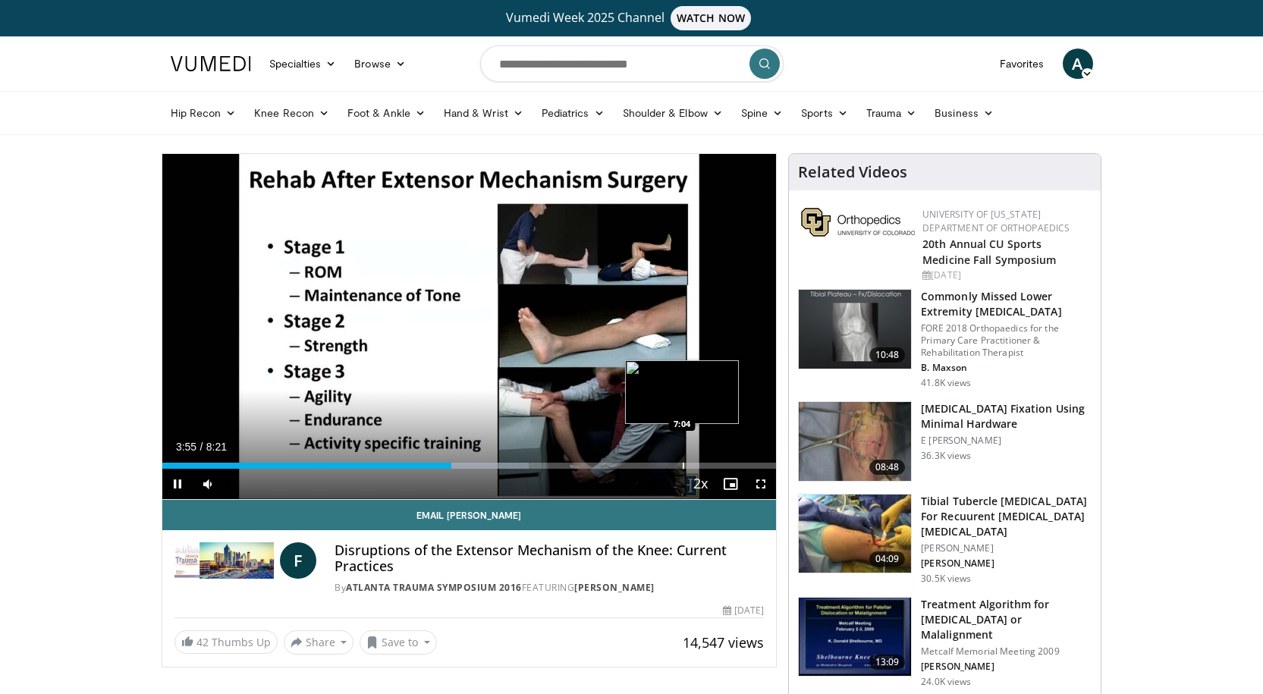
click at [683, 465] on div "Progress Bar" at bounding box center [684, 466] width 2 height 6
drag, startPoint x: 681, startPoint y: 463, endPoint x: 663, endPoint y: 463, distance: 18.2
click at [663, 463] on div "Loaded : 93.64% 6:48 6:48" at bounding box center [469, 466] width 614 height 6
click at [649, 467] on div "6:37" at bounding box center [406, 466] width 488 height 6
click at [660, 466] on div "Progress Bar" at bounding box center [661, 466] width 2 height 6
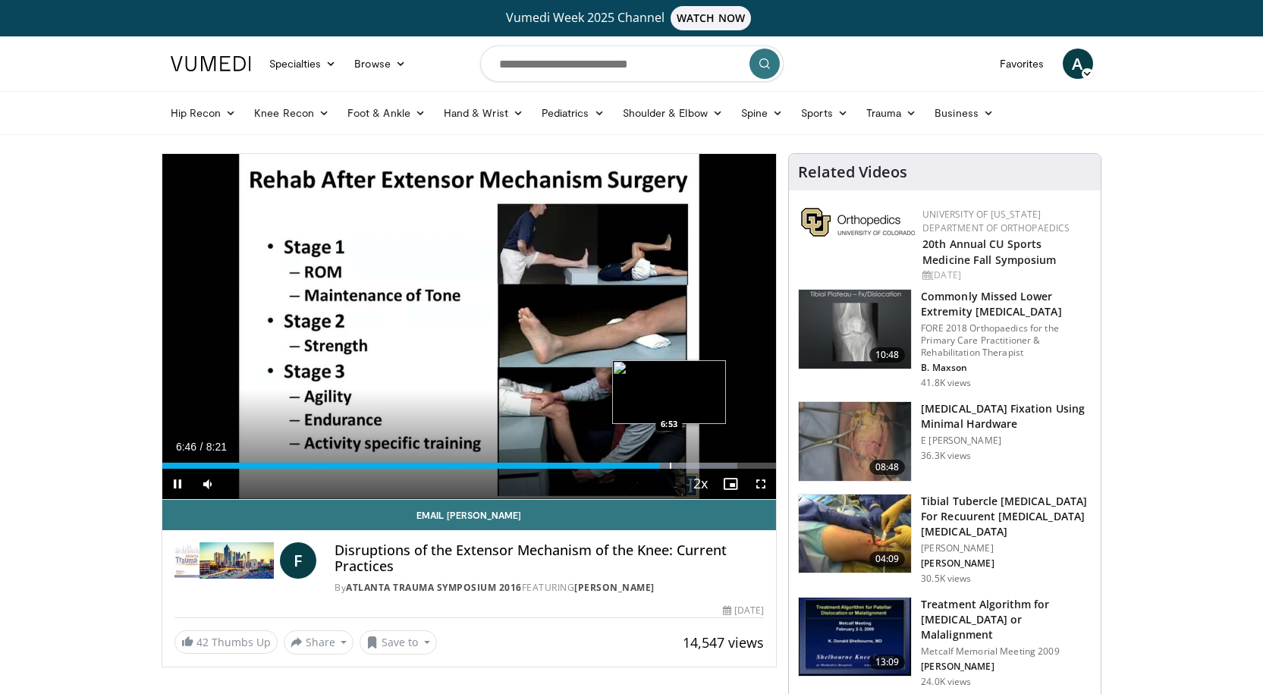
click at [670, 465] on div "Progress Bar" at bounding box center [671, 466] width 2 height 6
drag, startPoint x: 683, startPoint y: 465, endPoint x: 699, endPoint y: 463, distance: 16.8
click at [685, 465] on div "Loaded : 95.63% 6:59 7:04" at bounding box center [469, 466] width 614 height 6
click at [699, 463] on div "Progress Bar" at bounding box center [700, 466] width 2 height 6
click at [718, 466] on div "Progress Bar" at bounding box center [719, 466] width 2 height 6
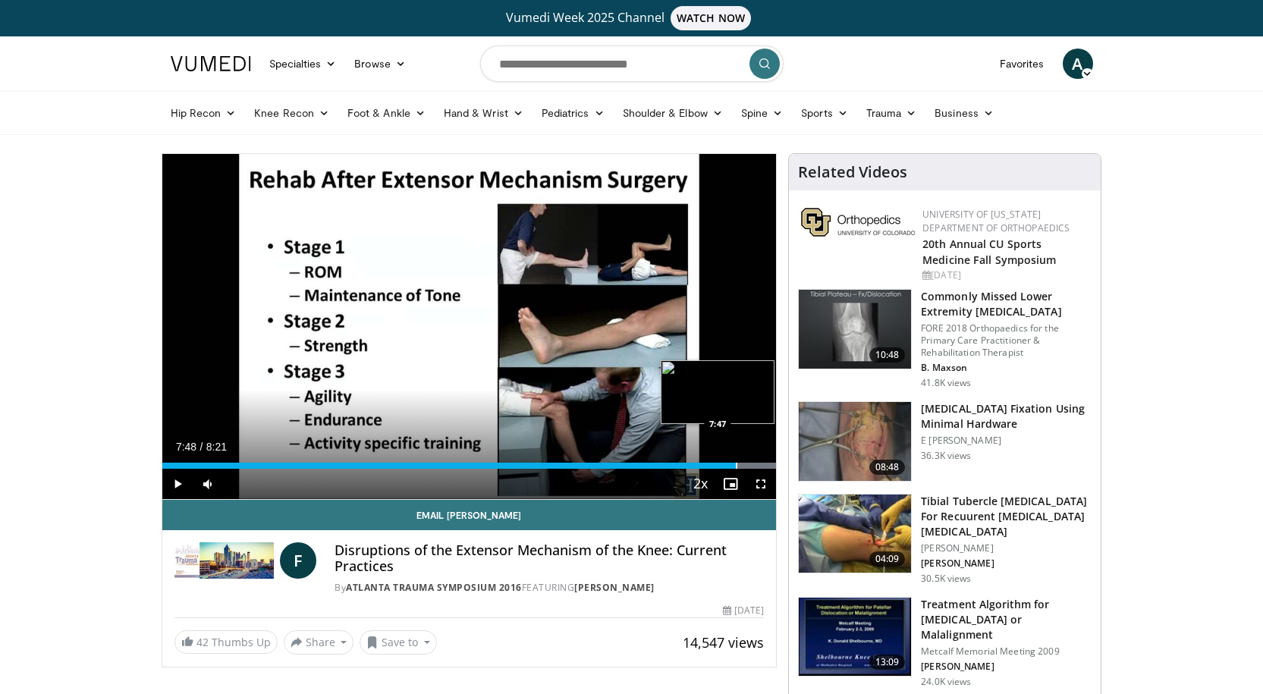
click at [736, 466] on div "Progress Bar" at bounding box center [737, 466] width 2 height 6
click at [748, 469] on span "Video Player" at bounding box center [761, 484] width 30 height 30
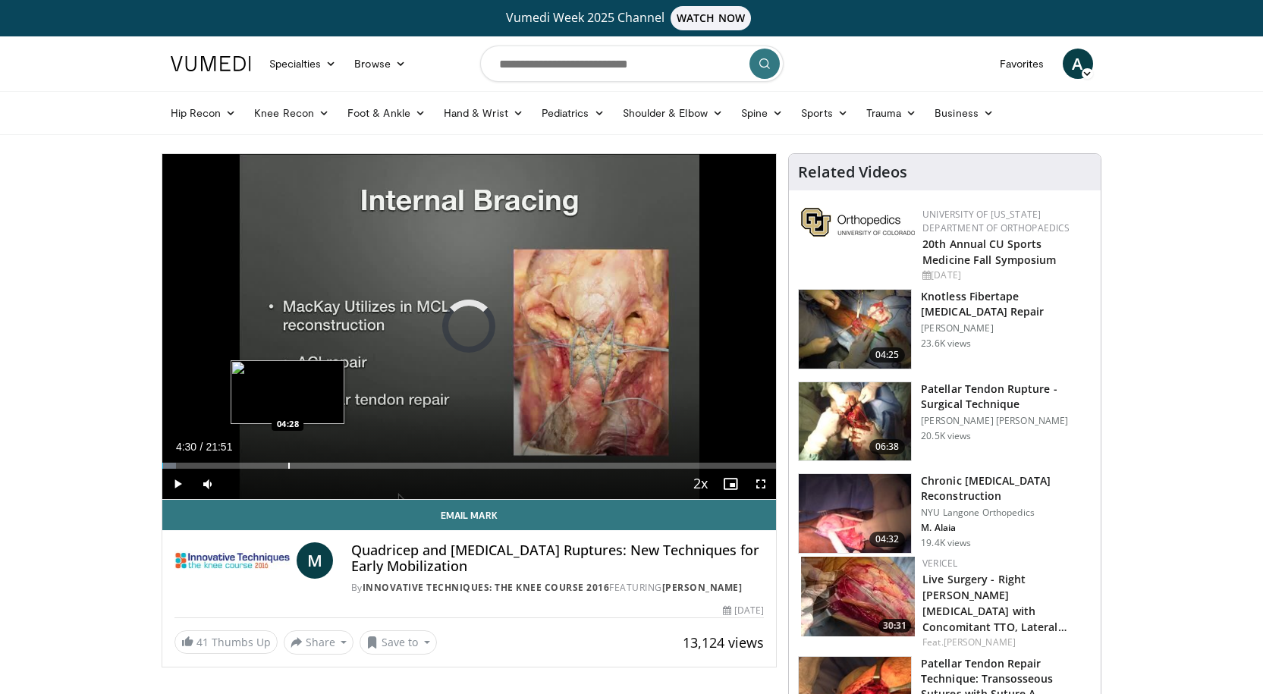
click at [288, 459] on div "Loaded : 2.29% 00:01 04:28" at bounding box center [469, 461] width 614 height 14
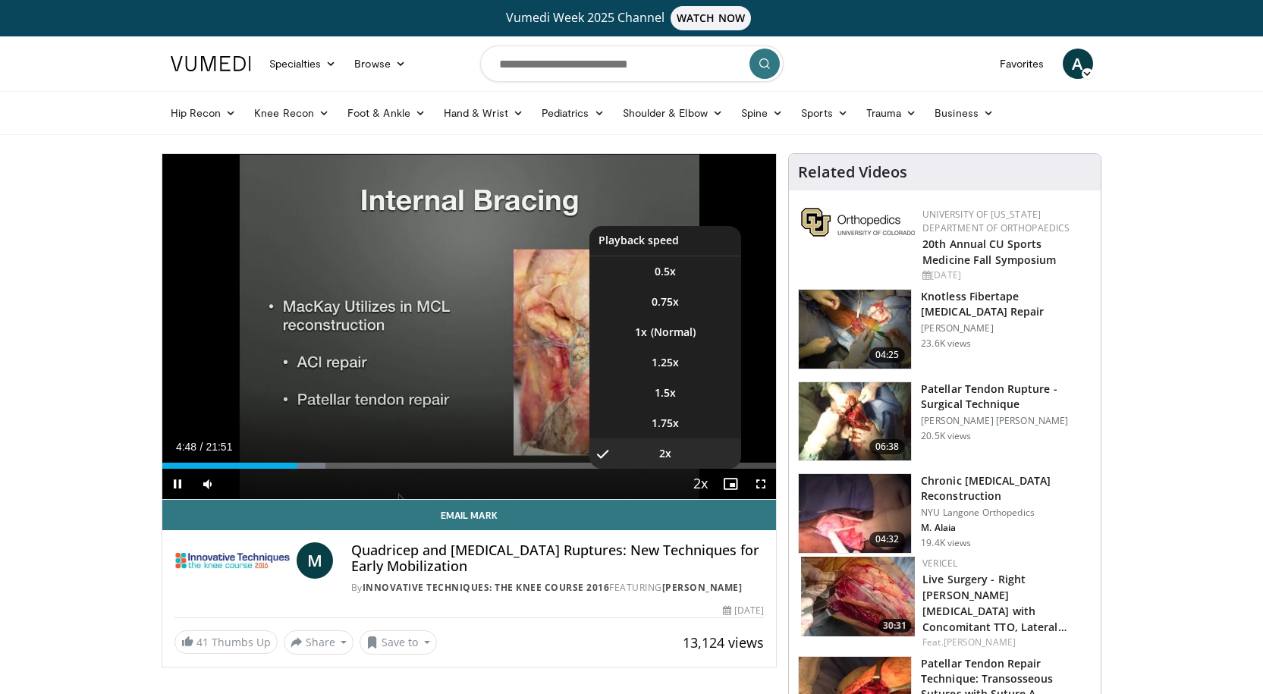
click at [696, 482] on span "Video Player" at bounding box center [699, 484] width 21 height 30
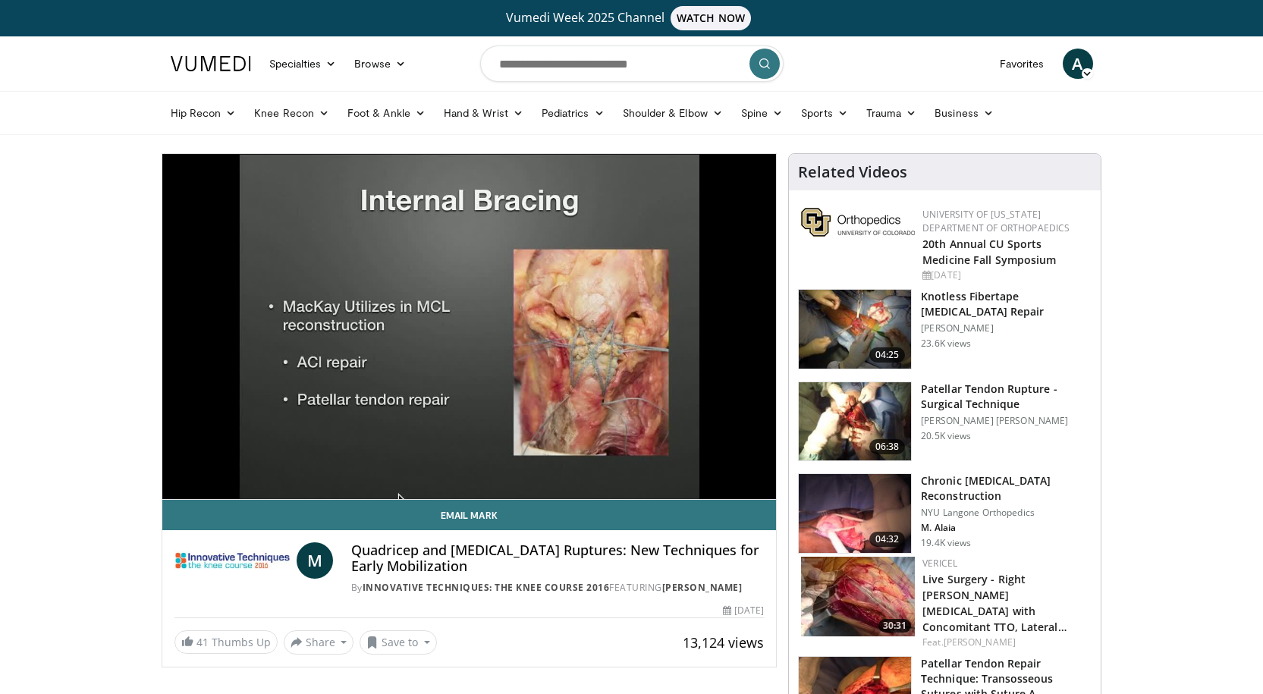
click at [696, 482] on video-js "**********" at bounding box center [469, 327] width 614 height 346
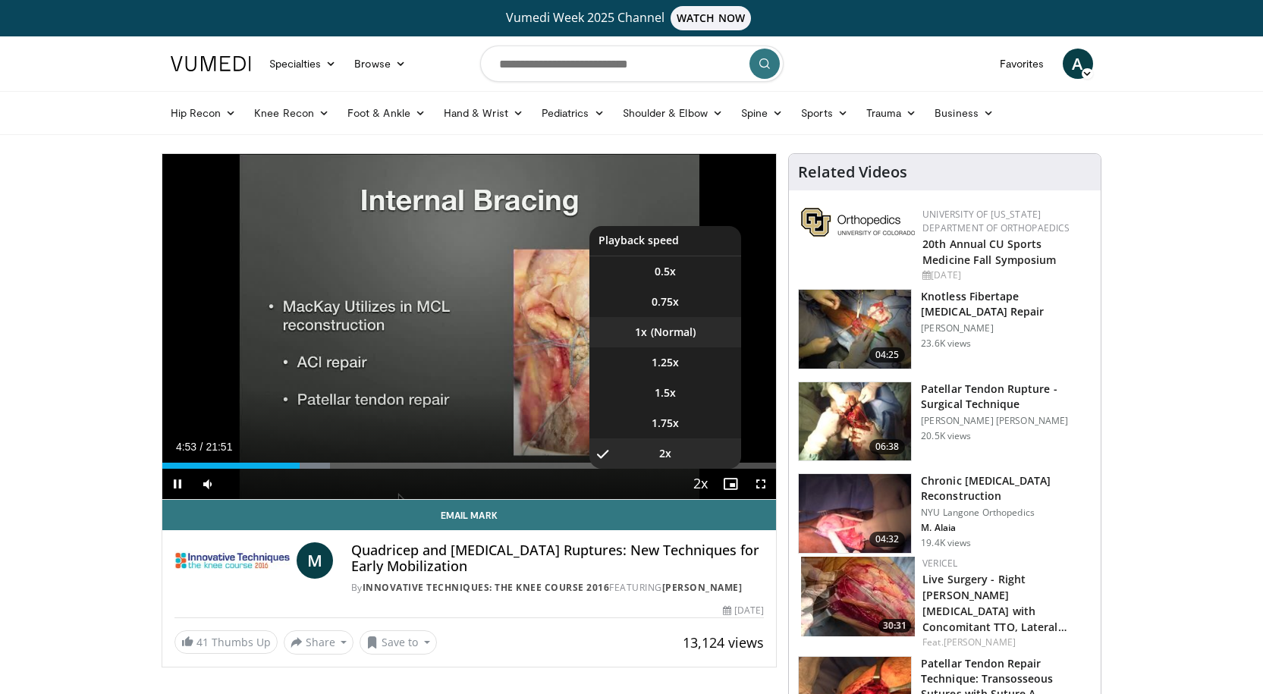
click at [671, 325] on li "1x" at bounding box center [665, 332] width 152 height 30
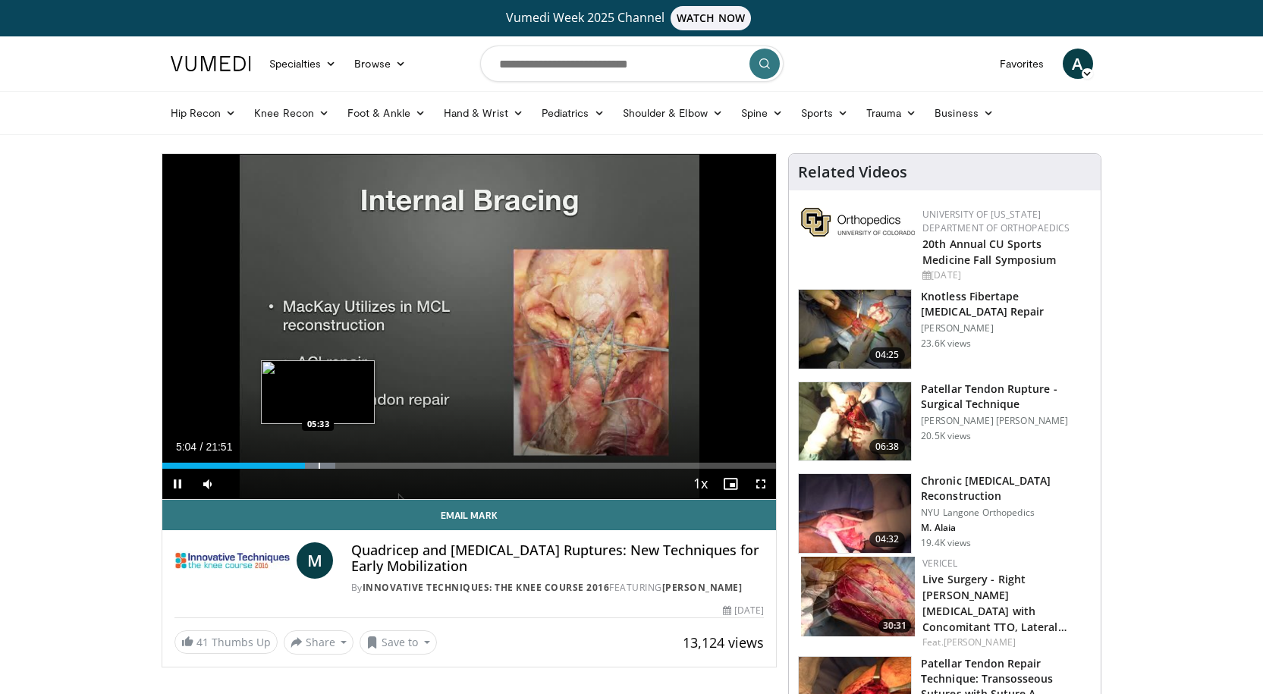
drag, startPoint x: 318, startPoint y: 465, endPoint x: 325, endPoint y: 466, distance: 7.6
click at [322, 466] on div "Loaded : 28.17% 05:04 05:33" at bounding box center [469, 466] width 614 height 6
drag, startPoint x: 322, startPoint y: 465, endPoint x: 304, endPoint y: 463, distance: 17.5
click at [304, 463] on div "Loaded : 28.17% 05:01 05:02" at bounding box center [469, 466] width 614 height 6
click at [316, 463] on div "Progress Bar" at bounding box center [317, 466] width 2 height 6
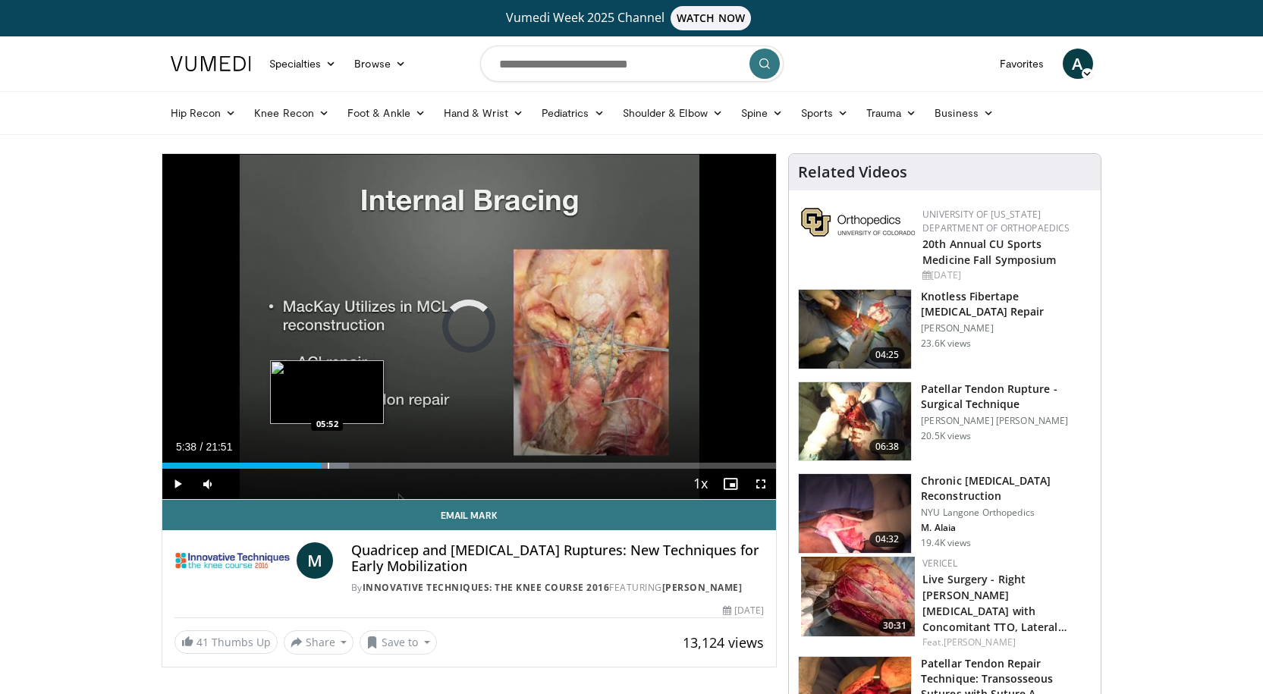
click at [328, 466] on div "Progress Bar" at bounding box center [329, 466] width 2 height 6
click at [337, 468] on div "Progress Bar" at bounding box center [338, 466] width 2 height 6
click at [341, 468] on div "Progress Bar" at bounding box center [342, 466] width 2 height 6
click at [347, 468] on div "Progress Bar" at bounding box center [348, 466] width 2 height 6
click at [356, 468] on div "Progress Bar" at bounding box center [357, 466] width 2 height 6
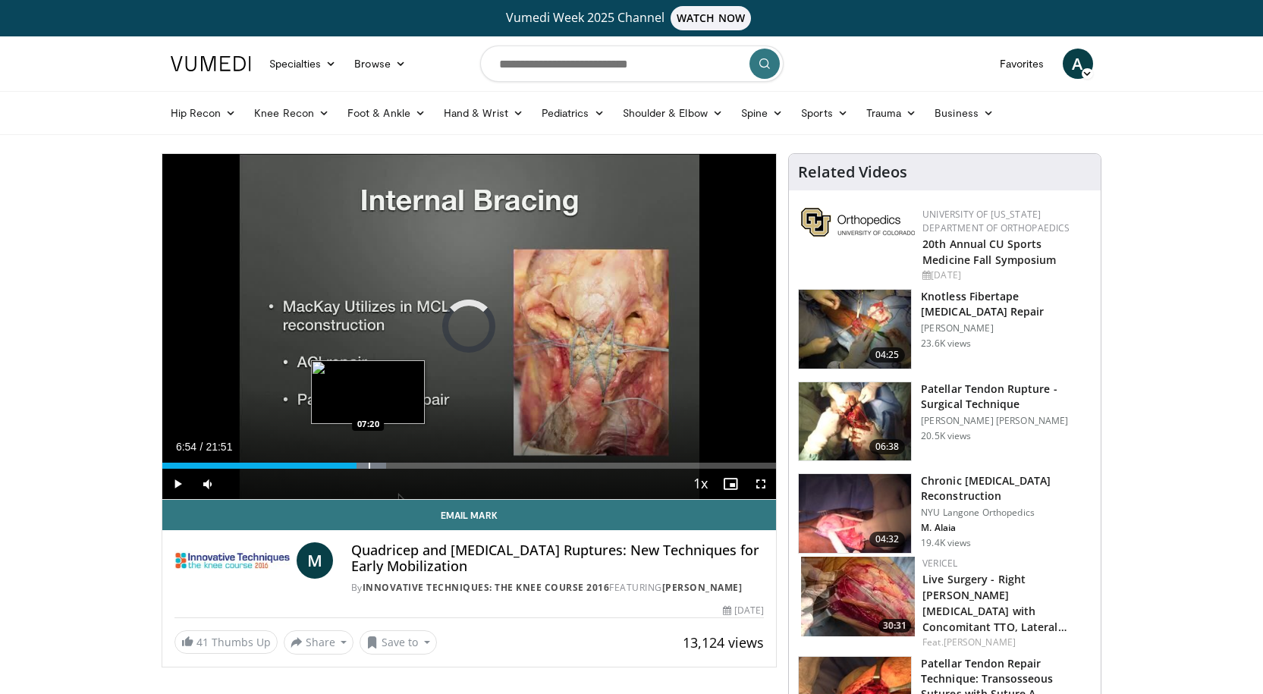
click at [369, 464] on div "Progress Bar" at bounding box center [370, 466] width 2 height 6
click at [378, 464] on div "Progress Bar" at bounding box center [379, 466] width 2 height 6
click at [395, 467] on div "Progress Bar" at bounding box center [395, 466] width 2 height 6
click at [410, 468] on div "Progress Bar" at bounding box center [411, 466] width 2 height 6
click at [425, 466] on div "Progress Bar" at bounding box center [426, 466] width 2 height 6
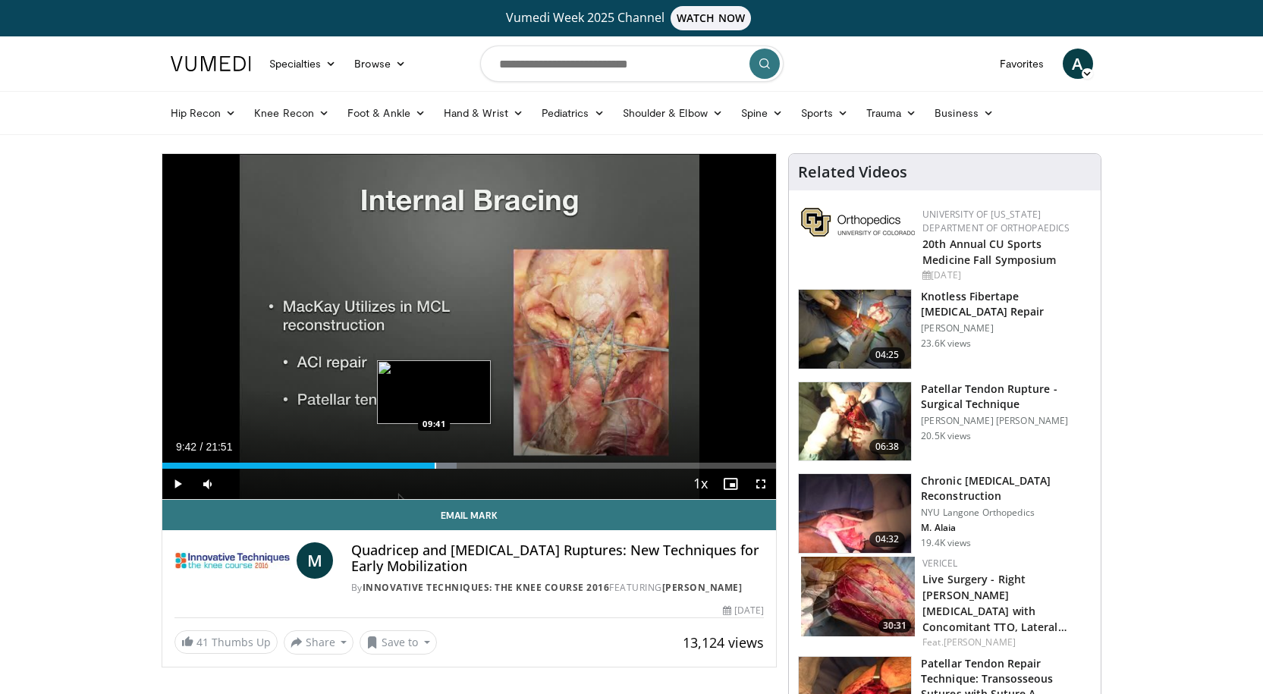
click at [435, 466] on div "Progress Bar" at bounding box center [436, 466] width 2 height 6
click at [448, 466] on div "Progress Bar" at bounding box center [449, 466] width 2 height 6
click at [457, 466] on div "Progress Bar" at bounding box center [458, 466] width 2 height 6
click at [468, 468] on div "Progress Bar" at bounding box center [469, 466] width 2 height 6
click at [482, 466] on div "Progress Bar" at bounding box center [483, 466] width 2 height 6
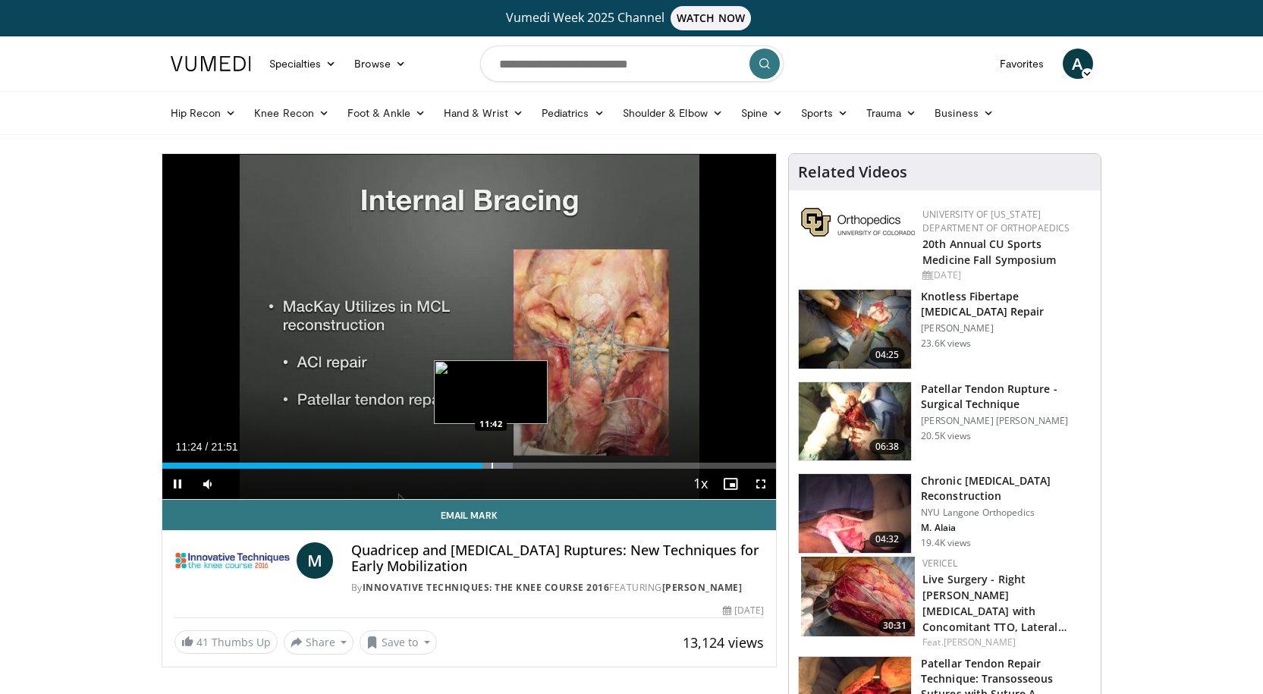
click at [491, 466] on div "Progress Bar" at bounding box center [492, 466] width 2 height 6
click at [510, 466] on div "Loaded : 58.62% 11:43 12:29" at bounding box center [469, 466] width 614 height 6
click at [521, 468] on div "Progress Bar" at bounding box center [522, 466] width 2 height 6
click at [540, 467] on div "Progress Bar" at bounding box center [541, 466] width 2 height 6
click at [575, 469] on div "Current Time 13:26 / Duration 21:51 Pause Skip Backward Skip Forward Mute Loade…" at bounding box center [469, 484] width 614 height 30
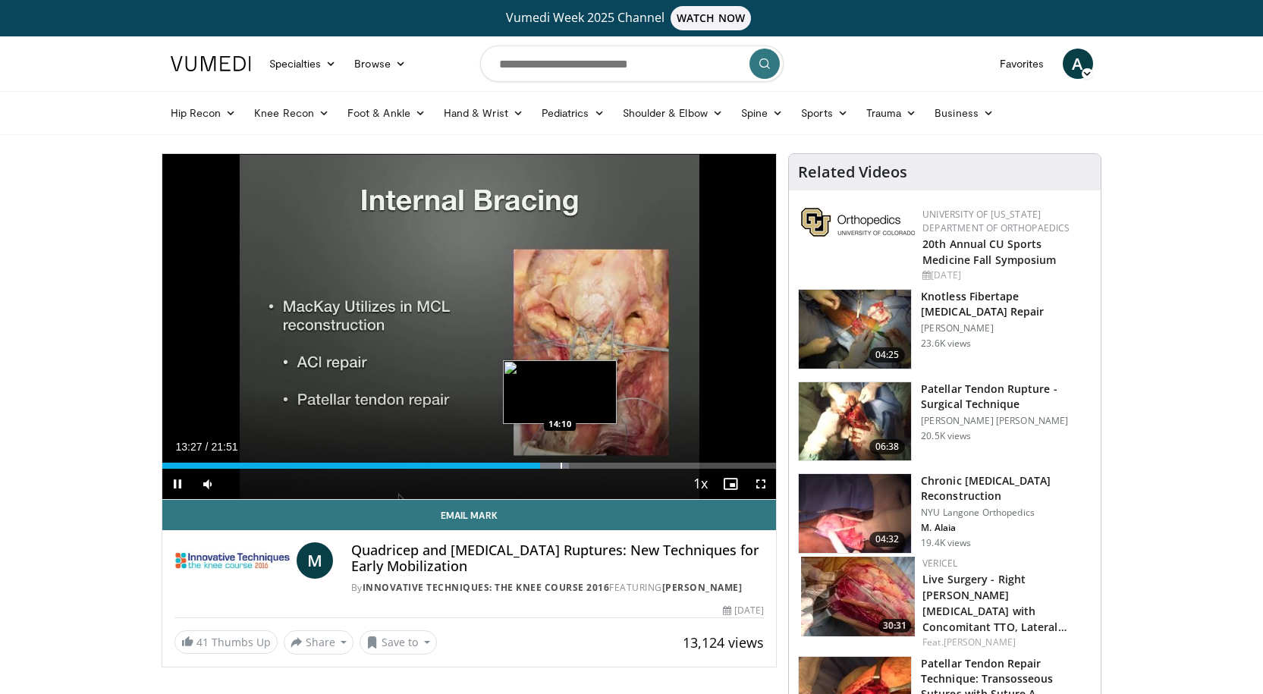
click at [559, 467] on div "Loaded : 66.23% 13:27 14:10" at bounding box center [469, 466] width 614 height 6
click at [581, 466] on div "Progress Bar" at bounding box center [582, 466] width 2 height 6
click at [605, 466] on div "Progress Bar" at bounding box center [606, 466] width 2 height 6
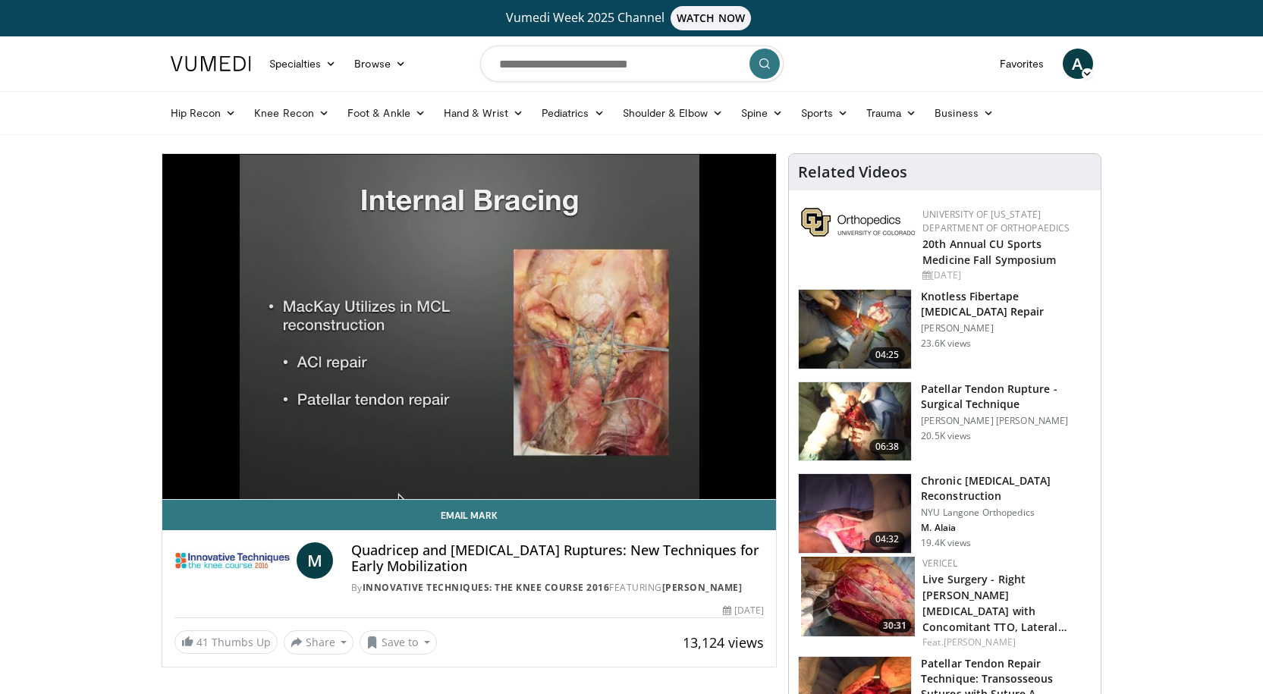
click at [623, 466] on div "10 seconds Tap to unmute" at bounding box center [469, 326] width 614 height 345
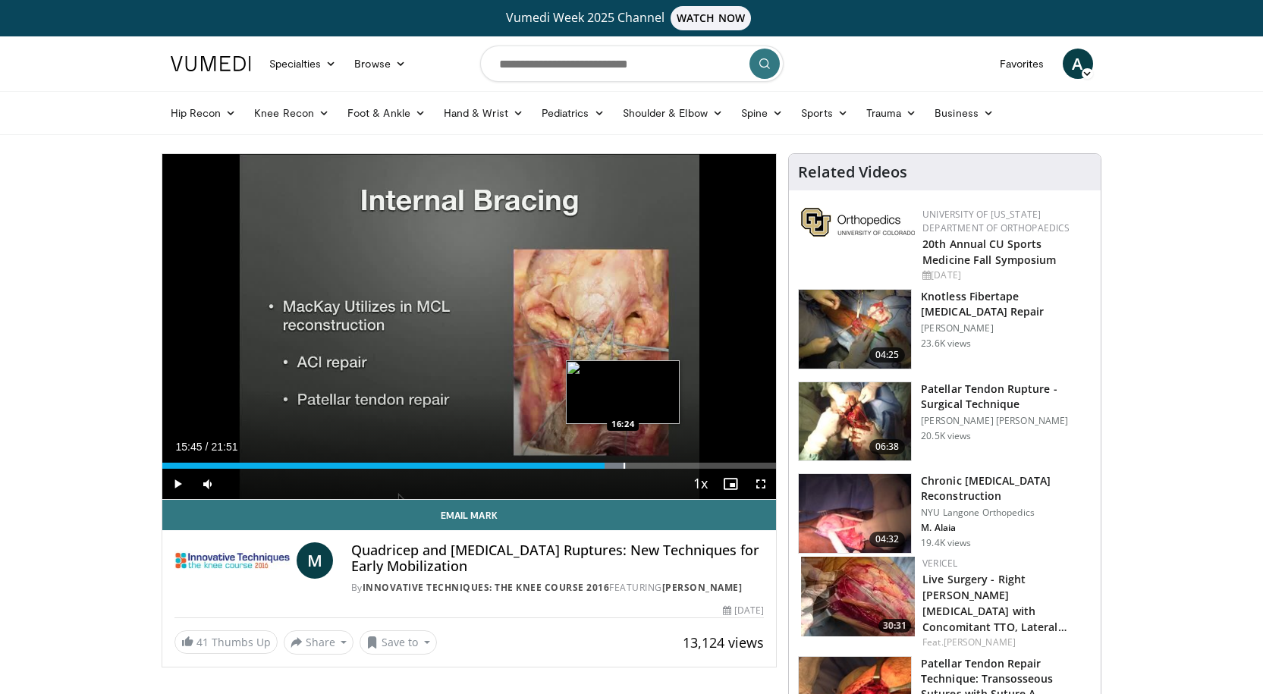
click at [623, 466] on div "Progress Bar" at bounding box center [624, 466] width 2 height 6
click at [642, 466] on div "Progress Bar" at bounding box center [643, 466] width 2 height 6
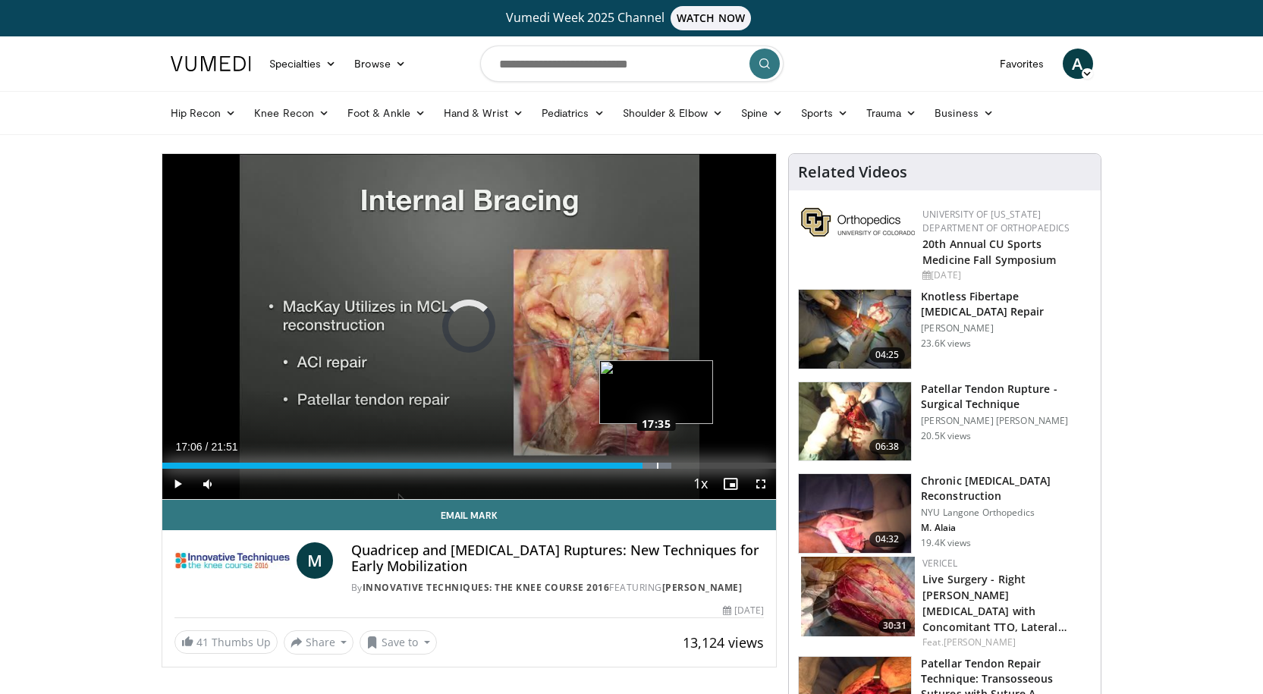
click at [657, 464] on div "Progress Bar" at bounding box center [658, 466] width 2 height 6
click at [656, 464] on div "Progress Bar" at bounding box center [657, 466] width 2 height 6
drag, startPoint x: 656, startPoint y: 464, endPoint x: 645, endPoint y: 464, distance: 10.6
click at [646, 464] on div "Progress Bar" at bounding box center [647, 466] width 2 height 6
click at [645, 464] on div "Progress Bar" at bounding box center [646, 466] width 2 height 6
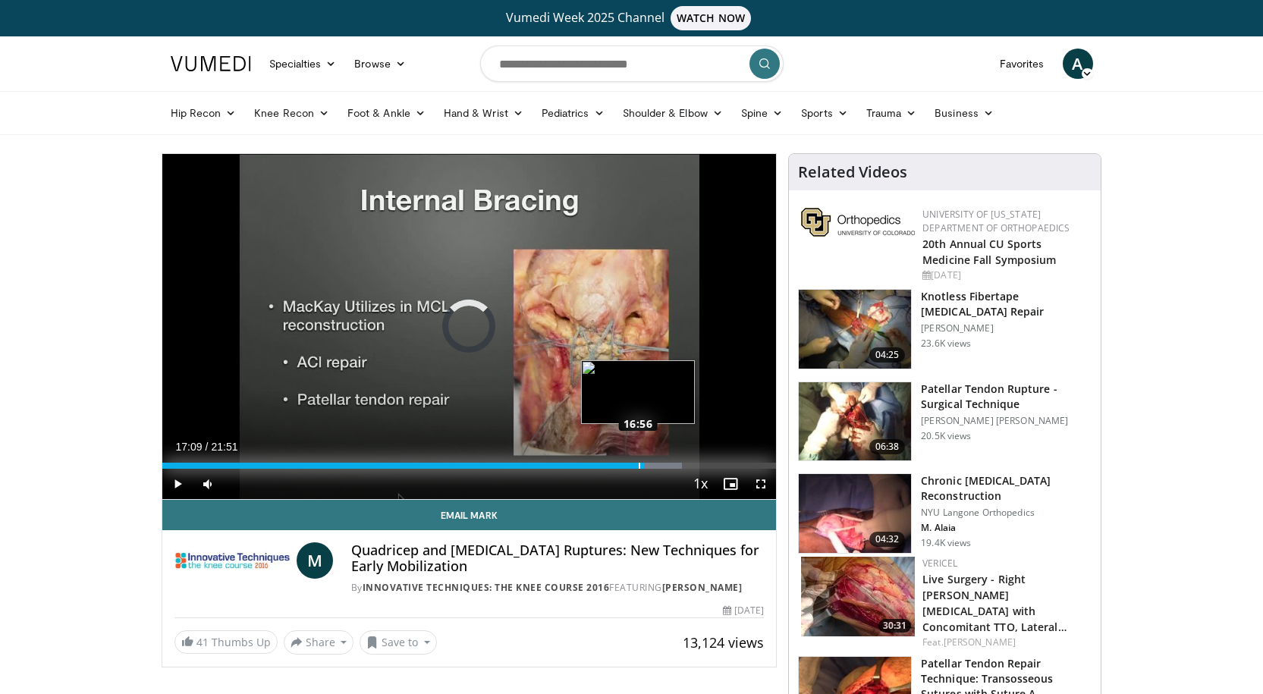
click at [639, 466] on div "Progress Bar" at bounding box center [640, 466] width 2 height 6
click at [651, 466] on div "Progress Bar" at bounding box center [652, 466] width 2 height 6
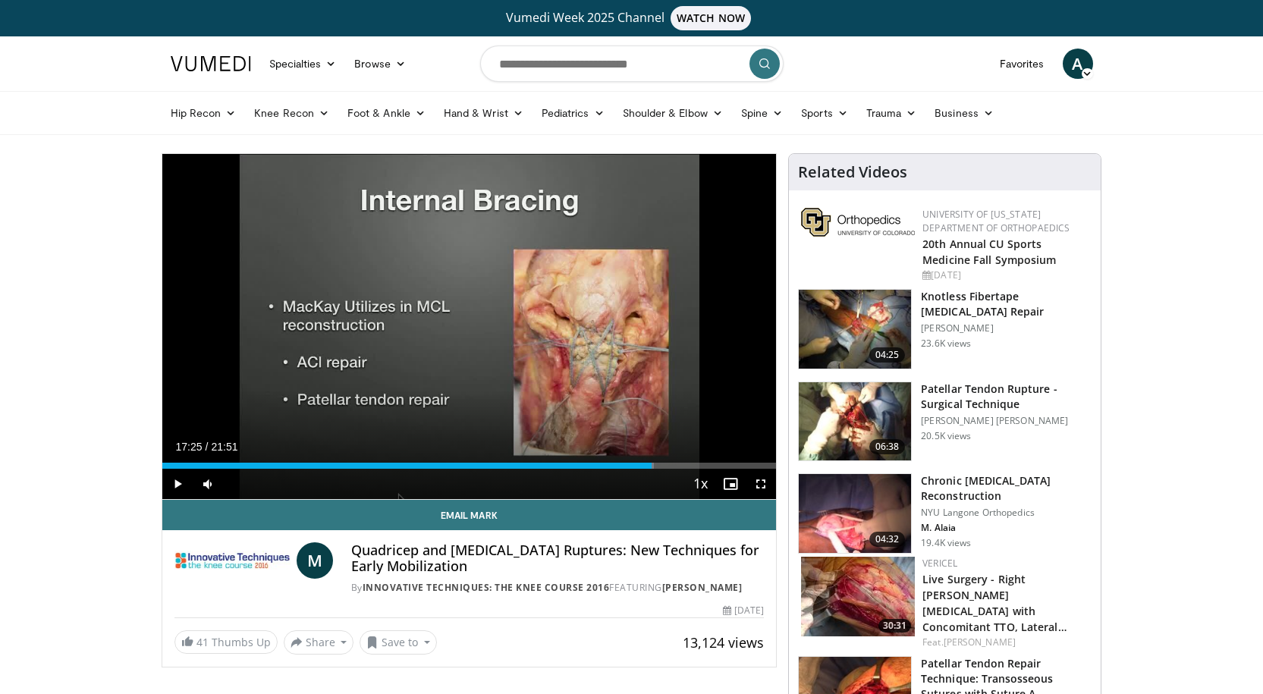
click at [670, 469] on div "Current Time 17:25 / Duration 21:51 Play Skip Backward Skip Forward Mute Loaded…" at bounding box center [469, 484] width 614 height 30
click at [175, 481] on span "Video Player" at bounding box center [177, 484] width 30 height 30
click at [667, 463] on div "Progress Bar" at bounding box center [667, 466] width 2 height 6
click at [685, 466] on div "Progress Bar" at bounding box center [686, 466] width 2 height 6
click at [177, 483] on span "Video Player" at bounding box center [177, 484] width 30 height 30
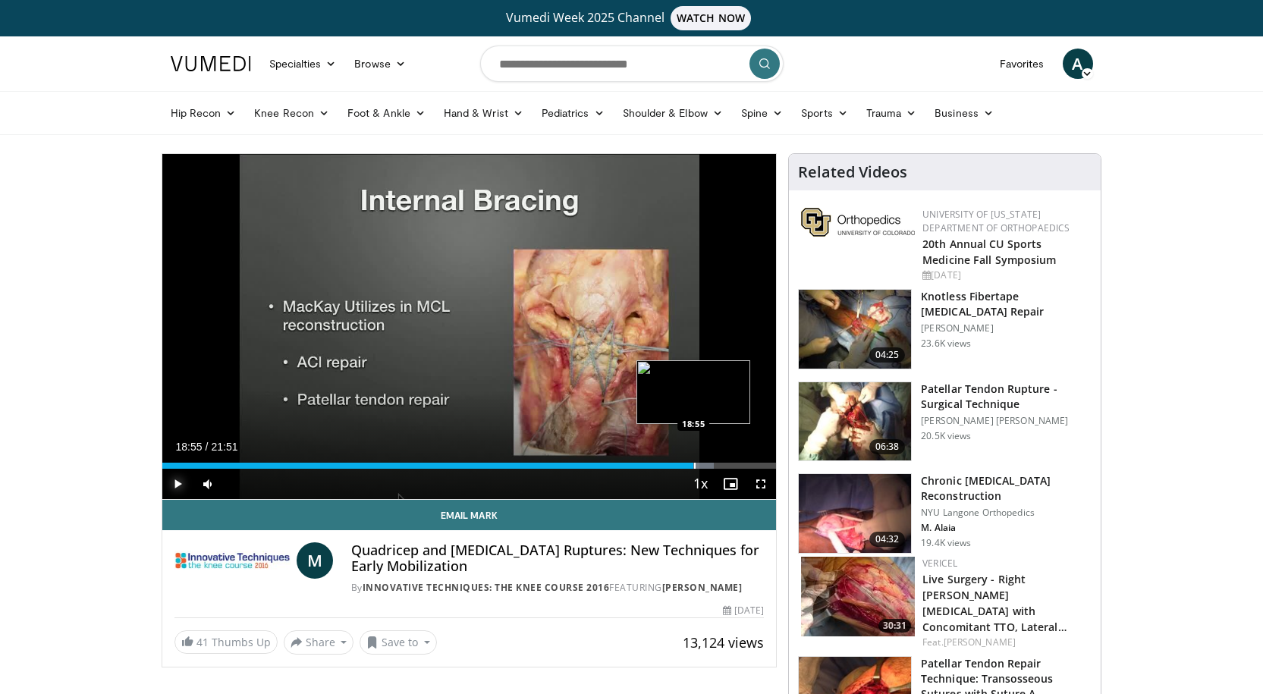
click at [694, 465] on div "Progress Bar" at bounding box center [695, 466] width 2 height 6
click at [706, 463] on div "Progress Bar" at bounding box center [707, 466] width 2 height 6
click at [715, 463] on div "Progress Bar" at bounding box center [716, 466] width 2 height 6
click at [727, 463] on div "Progress Bar" at bounding box center [728, 466] width 2 height 6
click at [736, 464] on div "Progress Bar" at bounding box center [737, 466] width 2 height 6
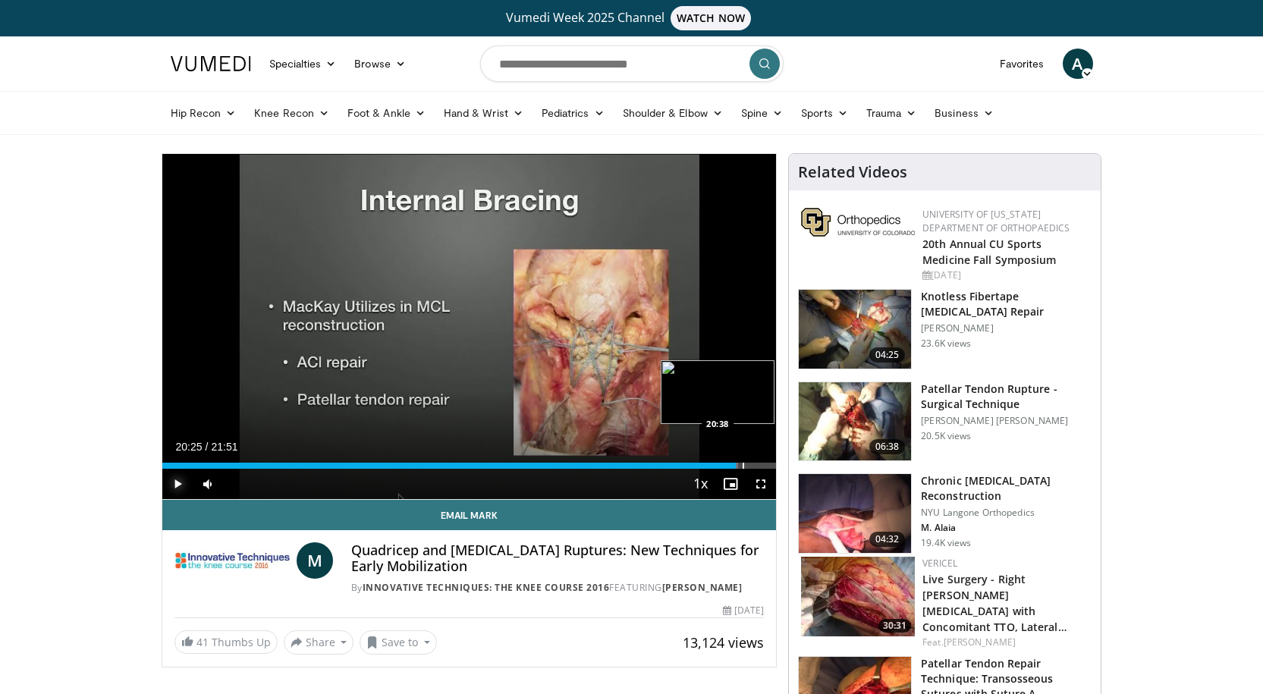
click at [744, 465] on div "Progress Bar" at bounding box center [743, 466] width 2 height 6
click at [260, 2] on div "Vumedi Week 2025 Channel WATCH NOW" at bounding box center [632, 18] width 918 height 36
